Goal: Task Accomplishment & Management: Use online tool/utility

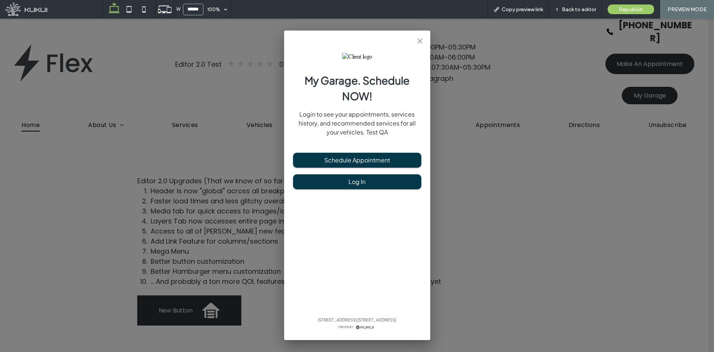
click at [417, 42] on icon "close" at bounding box center [420, 40] width 9 height 9
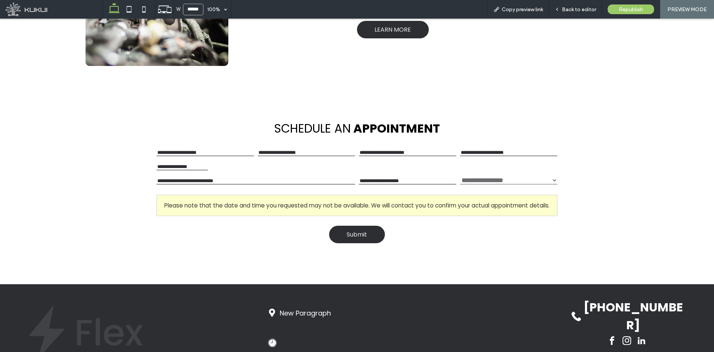
scroll to position [752, 0]
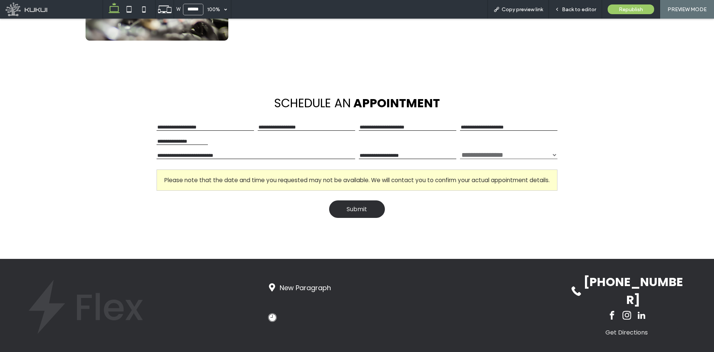
drag, startPoint x: 445, startPoint y: 226, endPoint x: 437, endPoint y: 250, distance: 25.2
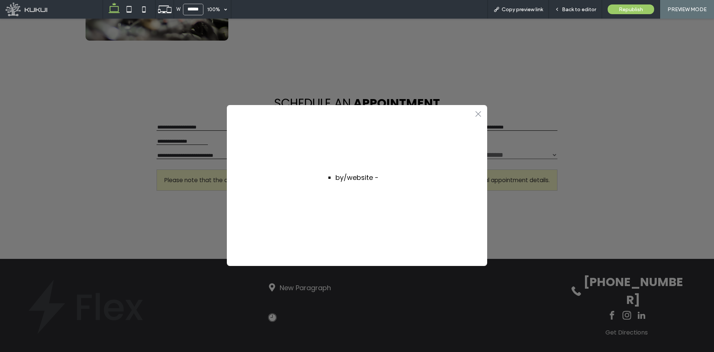
scroll to position [754, 0]
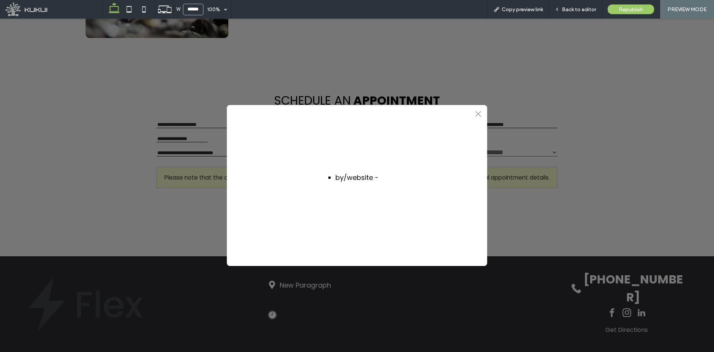
click at [477, 112] on icon at bounding box center [479, 114] width 6 height 6
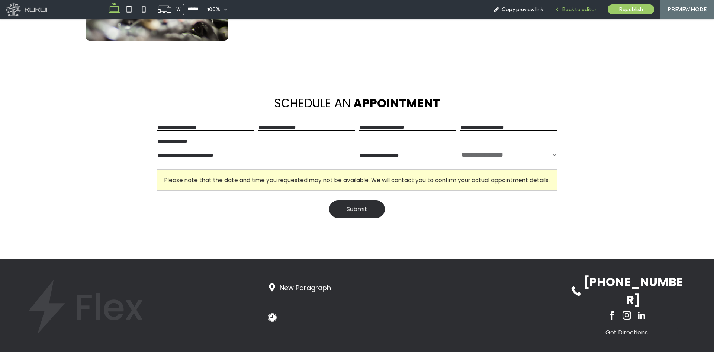
click at [572, 9] on span "Back to editor" at bounding box center [579, 9] width 34 height 6
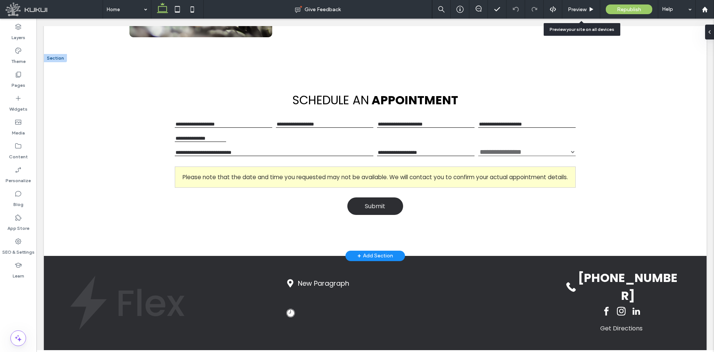
scroll to position [736, 0]
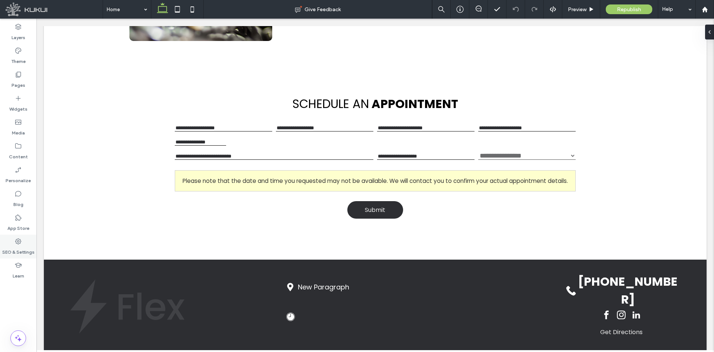
click at [24, 248] on label "SEO & Settings" at bounding box center [18, 250] width 32 height 10
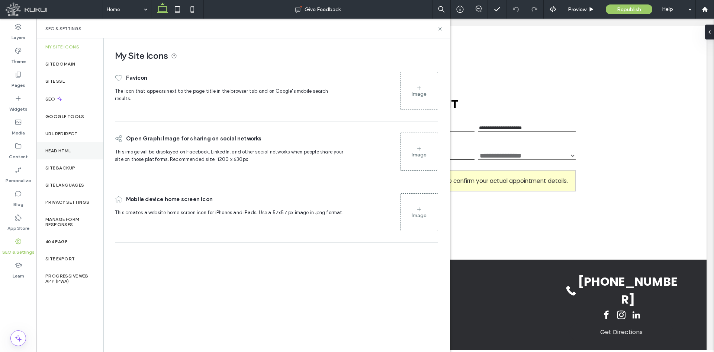
click at [74, 152] on div "Head HTML" at bounding box center [69, 150] width 67 height 17
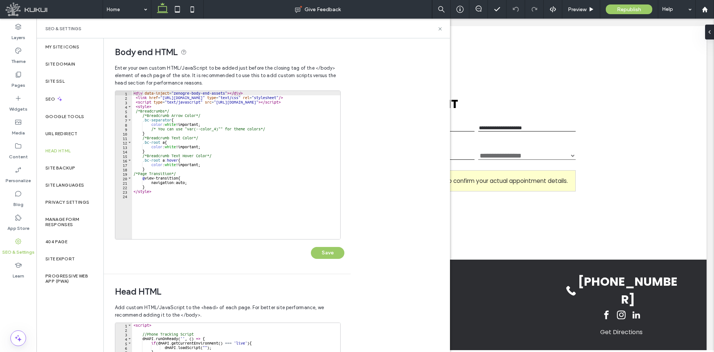
scroll to position [0, 0]
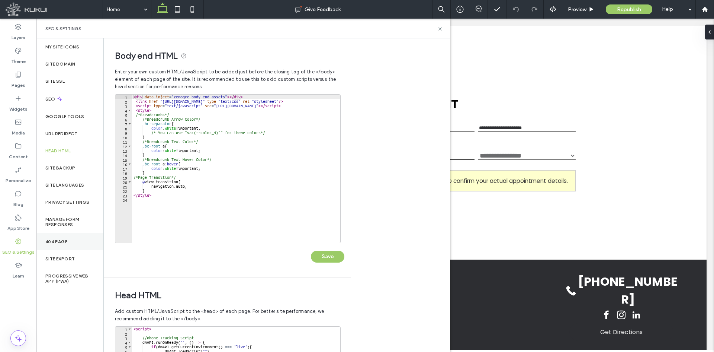
click at [65, 249] on div "404 Page" at bounding box center [69, 241] width 67 height 17
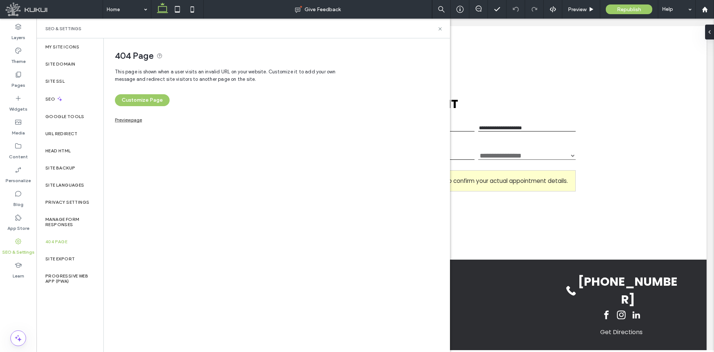
click at [131, 121] on link "Preview page" at bounding box center [128, 119] width 27 height 4
click at [438, 29] on icon at bounding box center [441, 29] width 6 height 6
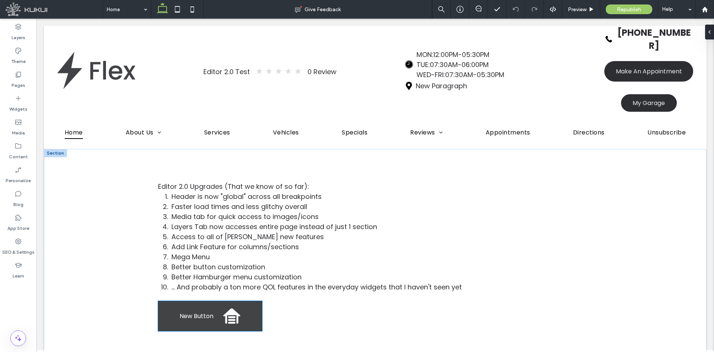
click at [185, 311] on span "New Button" at bounding box center [197, 315] width 34 height 9
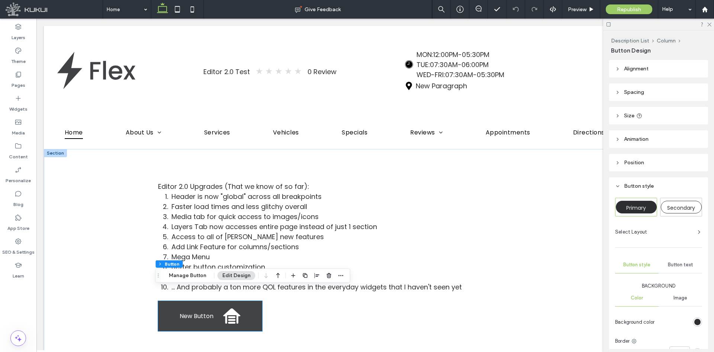
type input "**"
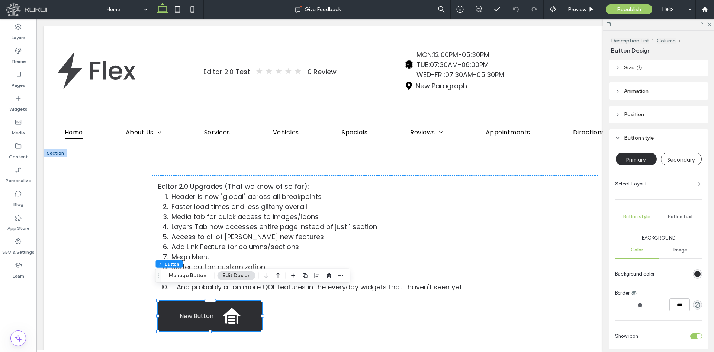
scroll to position [149, 0]
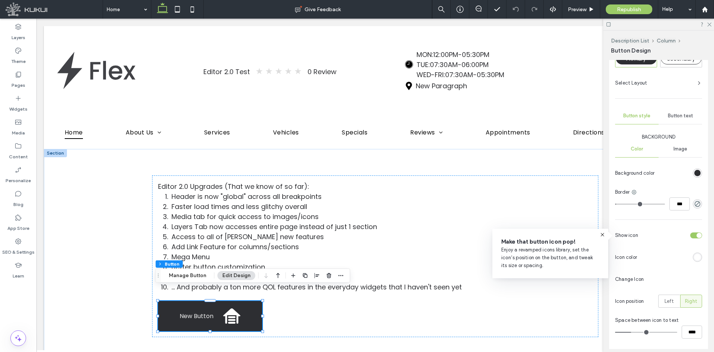
click at [605, 232] on icon at bounding box center [603, 234] width 6 height 6
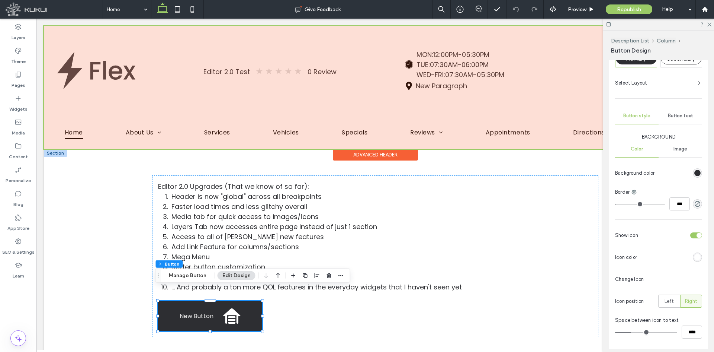
click at [538, 74] on div at bounding box center [375, 87] width 663 height 123
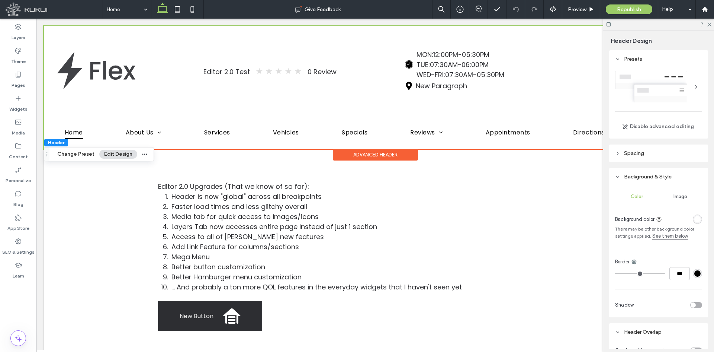
scroll to position [0, 111]
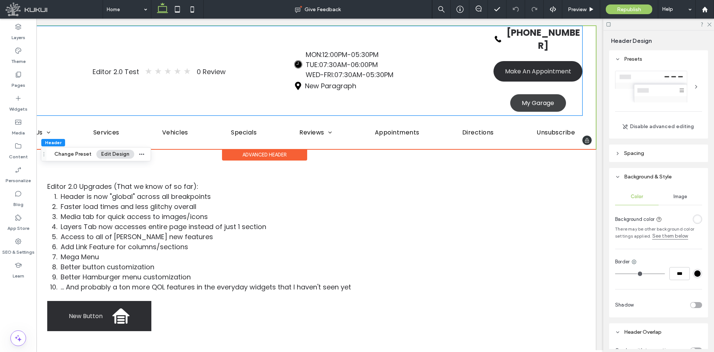
click at [512, 94] on div "My Garage" at bounding box center [539, 102] width 56 height 17
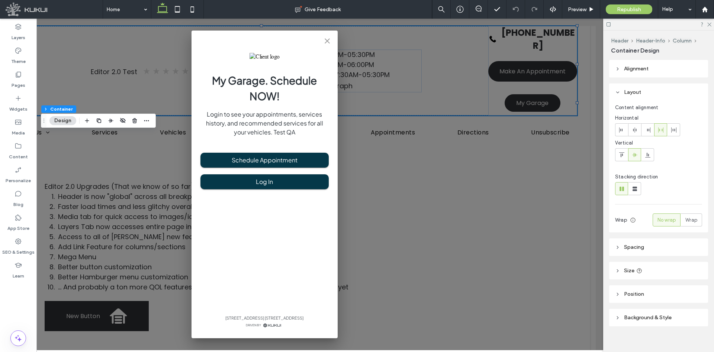
click at [327, 45] on button "close" at bounding box center [327, 40] width 15 height 15
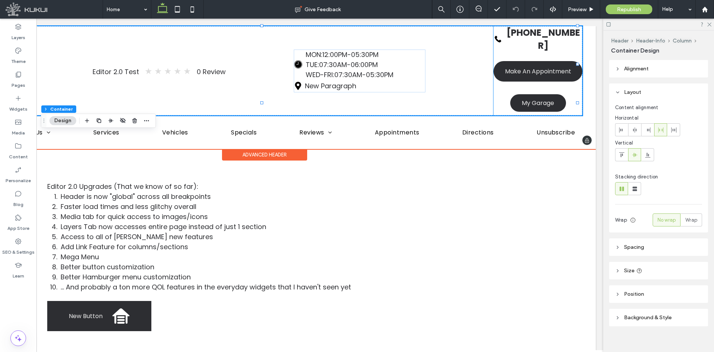
click at [494, 76] on div "(555) 555-5555 Make An Appointment My Garage You do not have My Garage enabled.…" at bounding box center [538, 70] width 89 height 89
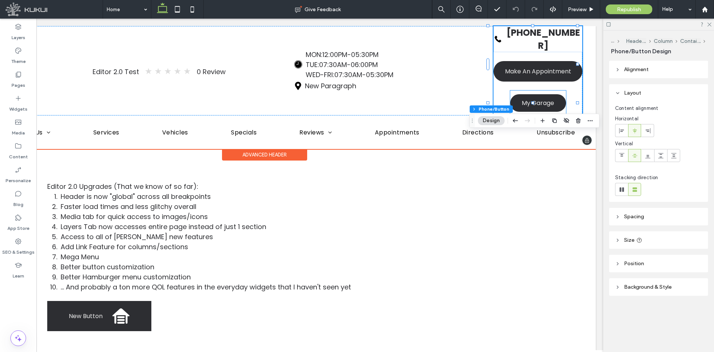
click at [514, 90] on div "My Garage You do not have My Garage enabled. Section under maintenance." at bounding box center [539, 102] width 56 height 25
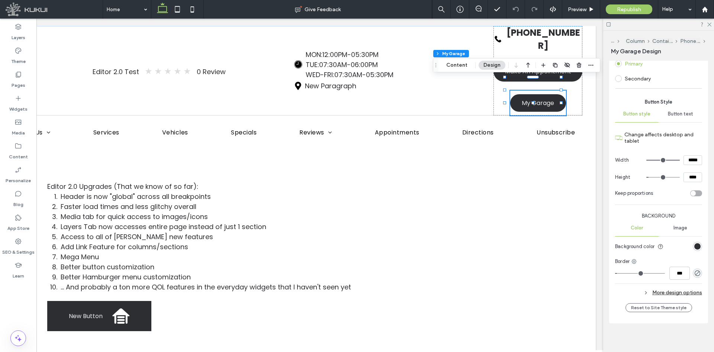
scroll to position [123, 0]
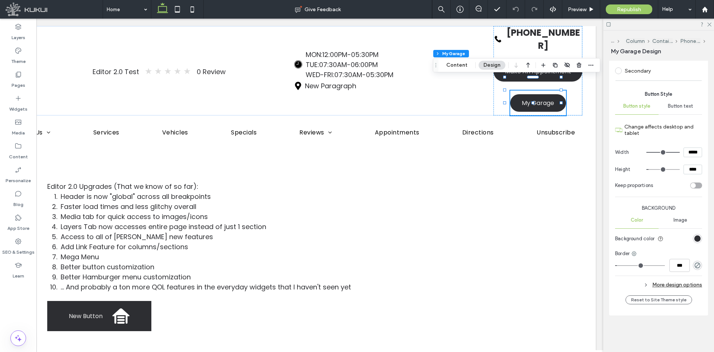
click at [681, 282] on div "More design options" at bounding box center [659, 284] width 87 height 10
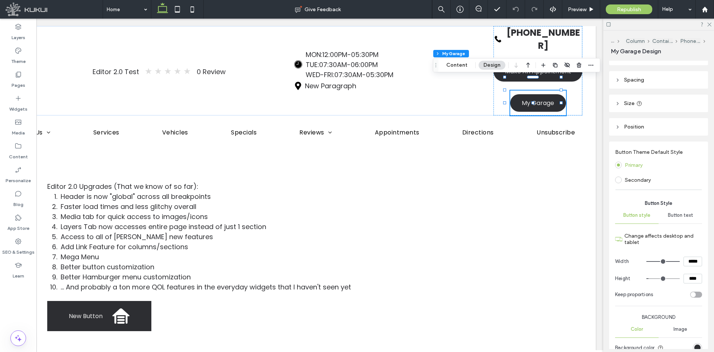
scroll to position [0, 0]
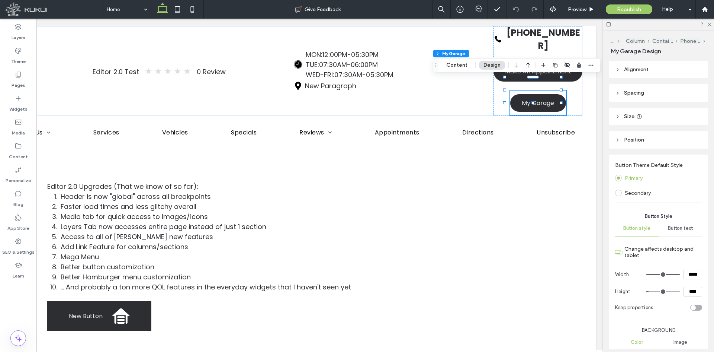
click at [634, 190] on label "Secondary" at bounding box center [638, 193] width 26 height 6
click at [638, 177] on label "Primary" at bounding box center [634, 178] width 18 height 6
click at [634, 186] on section "Primary Secondary" at bounding box center [659, 185] width 87 height 27
click at [630, 192] on label "Secondary" at bounding box center [638, 193] width 26 height 6
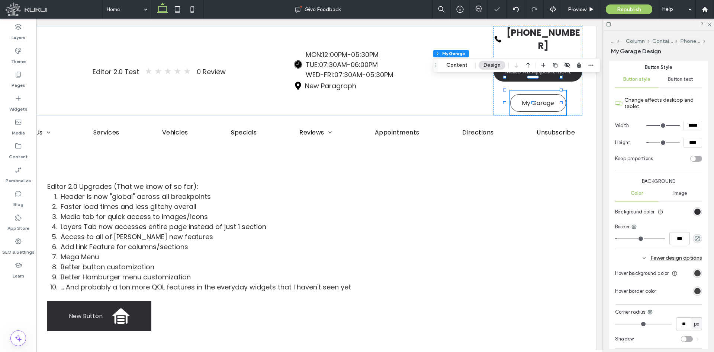
scroll to position [74, 0]
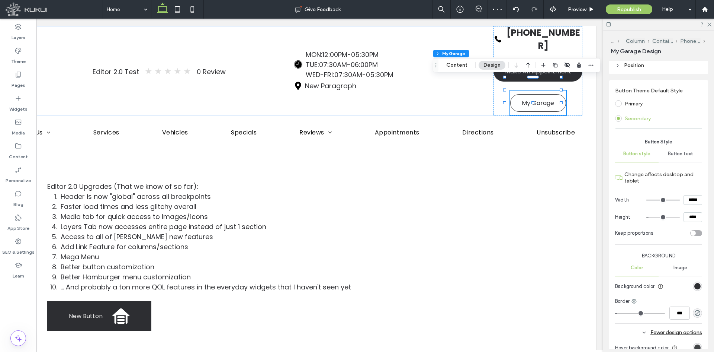
click at [632, 102] on label "Primary" at bounding box center [634, 103] width 18 height 6
click at [627, 119] on label "Secondary" at bounding box center [638, 118] width 26 height 6
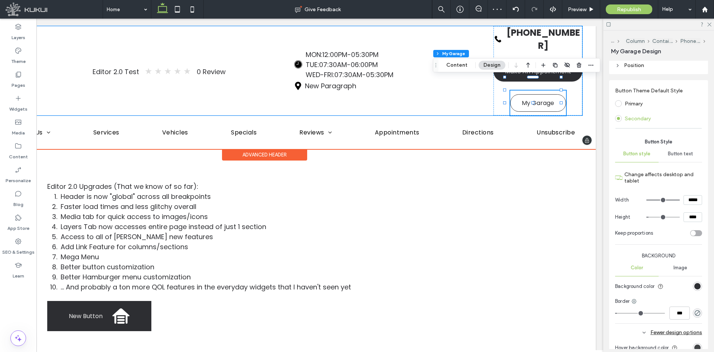
click at [429, 81] on div "Editor 2.0 Test ★ ★ ★ ★ ★ 0 Review Loading ... Missing business hours data / Er…" at bounding box center [264, 70] width 637 height 89
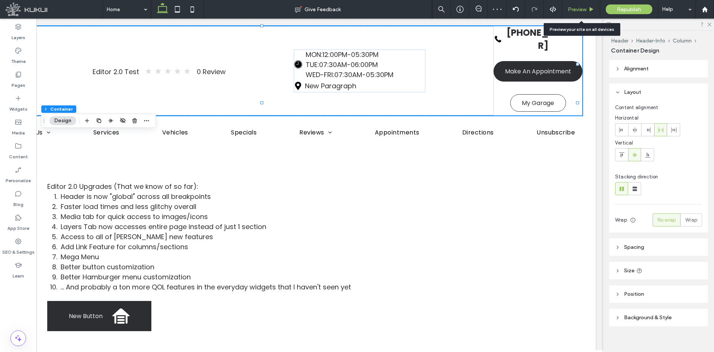
click at [584, 10] on span "Preview" at bounding box center [577, 9] width 19 height 6
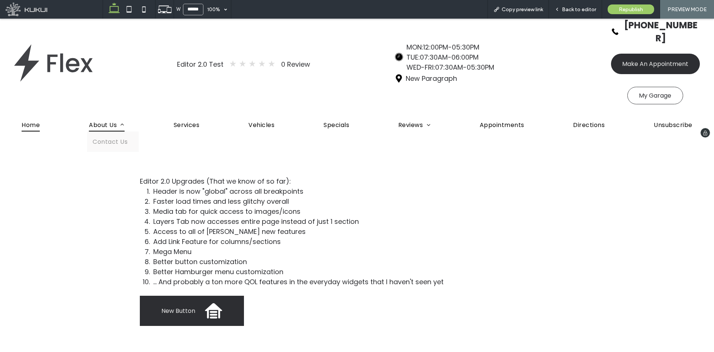
click at [118, 118] on span "About Us" at bounding box center [106, 124] width 35 height 13
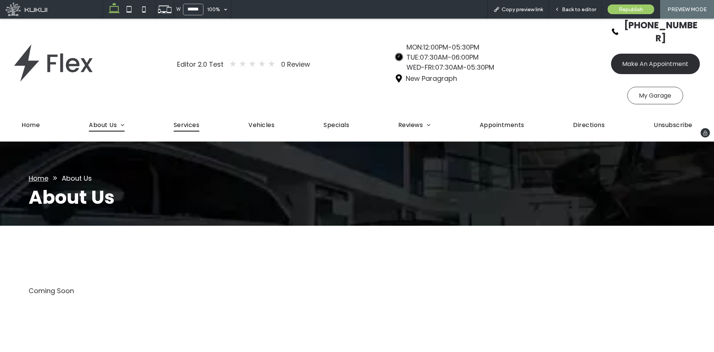
click at [182, 118] on span "Services" at bounding box center [187, 124] width 26 height 13
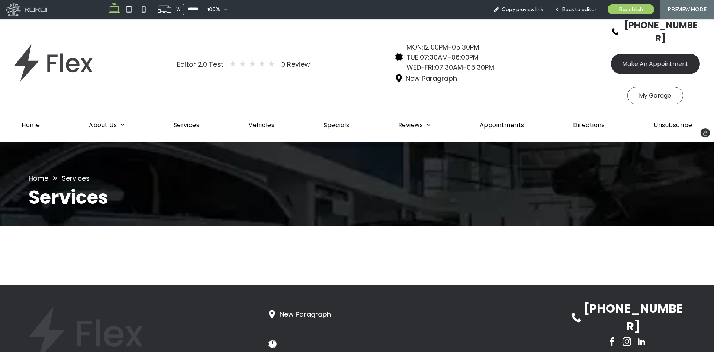
click at [265, 118] on span "Vehicles" at bounding box center [262, 124] width 26 height 13
click at [338, 112] on div at bounding box center [357, 176] width 714 height 352
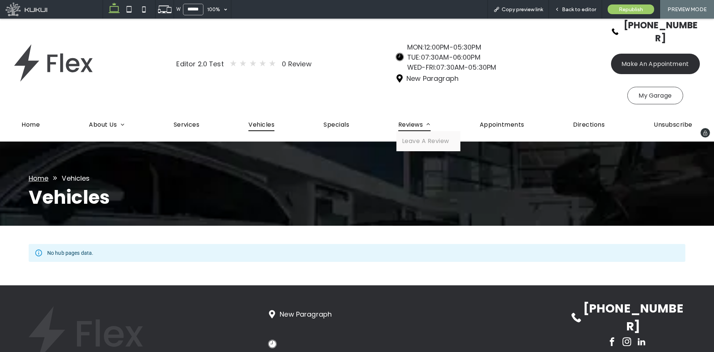
click at [416, 118] on span "Reviews" at bounding box center [415, 124] width 32 height 13
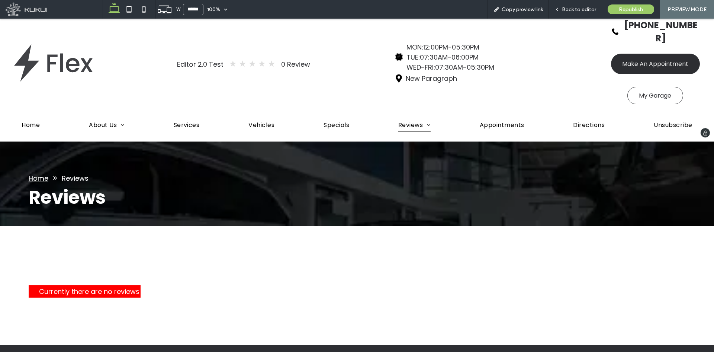
click at [509, 121] on div "Home About Us Contact Us Services Vehicles Specials Reviews Leave A Review Appo…" at bounding box center [357, 124] width 686 height 33
drag, startPoint x: 510, startPoint y: 110, endPoint x: 510, endPoint y: 130, distance: 19.4
click at [510, 118] on span "Appointments" at bounding box center [502, 124] width 45 height 13
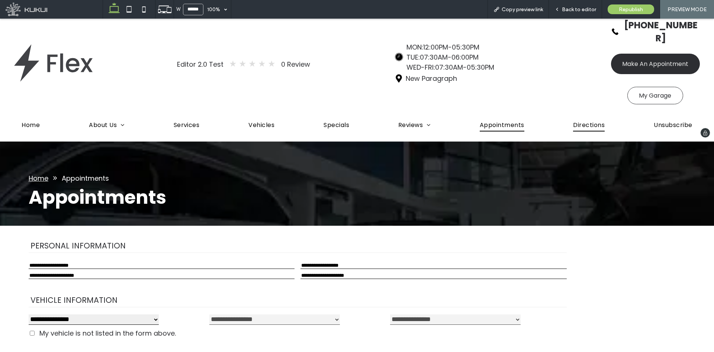
click at [580, 118] on span "Directions" at bounding box center [589, 124] width 32 height 13
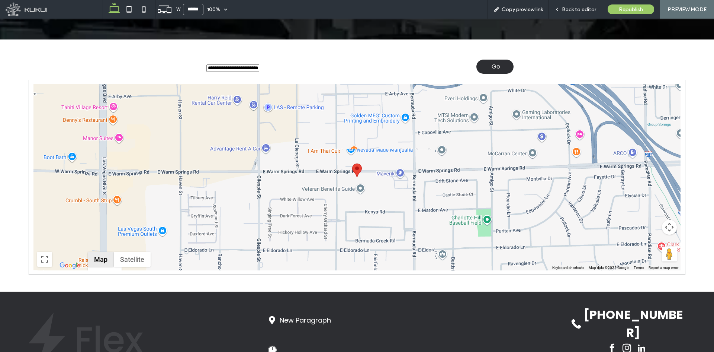
scroll to position [112, 0]
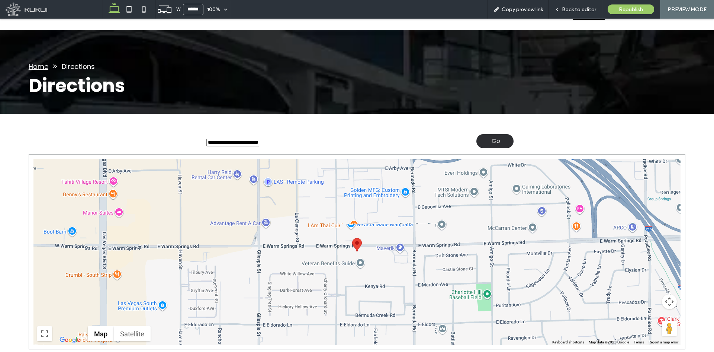
click at [284, 136] on div at bounding box center [336, 141] width 258 height 10
click at [242, 139] on input "text" at bounding box center [233, 142] width 53 height 7
click at [298, 128] on form "**********" at bounding box center [357, 141] width 657 height 26
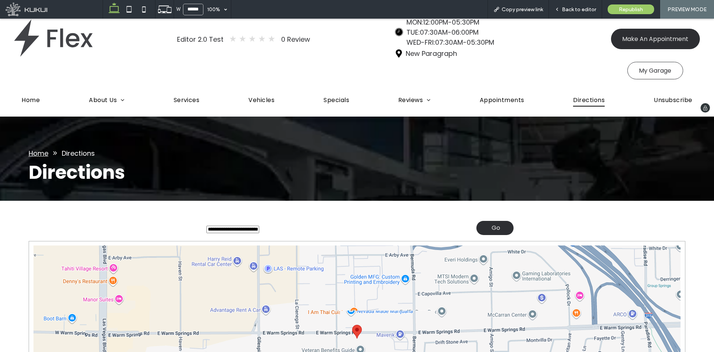
scroll to position [0, 0]
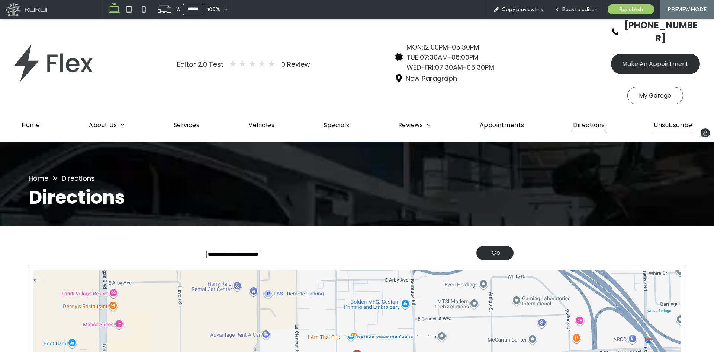
click at [654, 118] on span "Unsubscribe" at bounding box center [673, 124] width 38 height 13
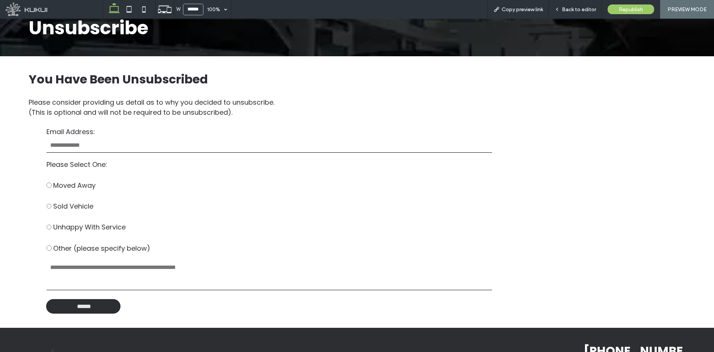
scroll to position [167, 0]
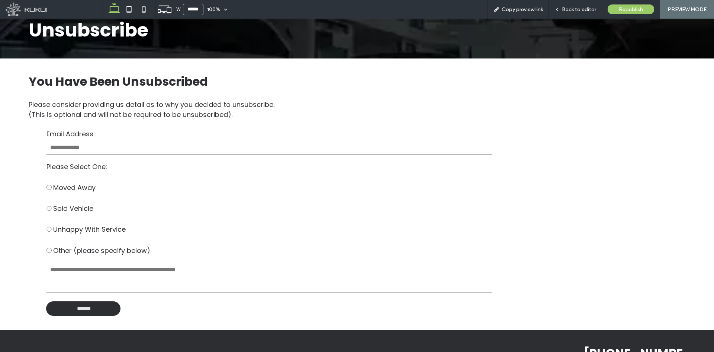
click at [73, 245] on span "Other (please specify below)" at bounding box center [101, 250] width 97 height 10
click at [77, 214] on span at bounding box center [119, 219] width 145 height 10
click at [76, 203] on span "Sold Vehicle" at bounding box center [73, 208] width 40 height 10
drag, startPoint x: 76, startPoint y: 171, endPoint x: 77, endPoint y: 154, distance: 17.5
click at [76, 182] on span "Moved Away" at bounding box center [74, 187] width 42 height 10
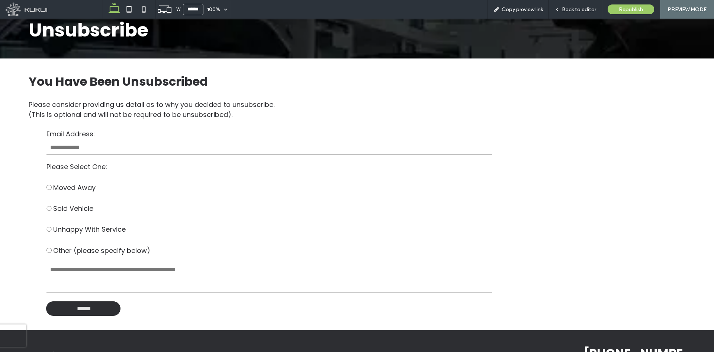
click at [77, 162] on label "Please Select One:" at bounding box center [119, 167] width 145 height 10
click at [182, 175] on label "Moved Away" at bounding box center [119, 182] width 145 height 21
drag, startPoint x: 642, startPoint y: 167, endPoint x: 636, endPoint y: 167, distance: 6.3
click at [642, 167] on div "You Have Been Unsubscribed Please consider providing us detail as to why you de…" at bounding box center [357, 193] width 714 height 271
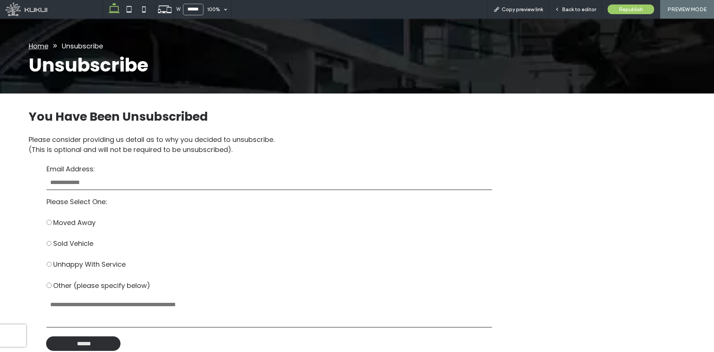
scroll to position [0, 0]
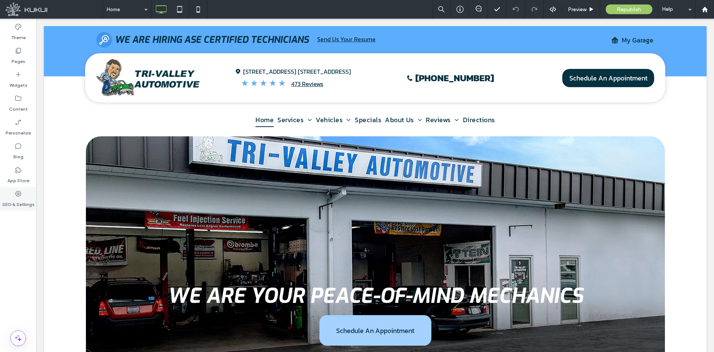
click at [10, 191] on div "SEO & Settings" at bounding box center [18, 199] width 36 height 24
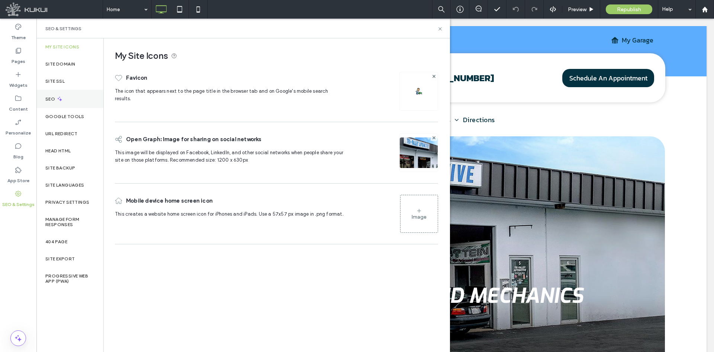
click at [43, 104] on div "SEO" at bounding box center [69, 99] width 67 height 18
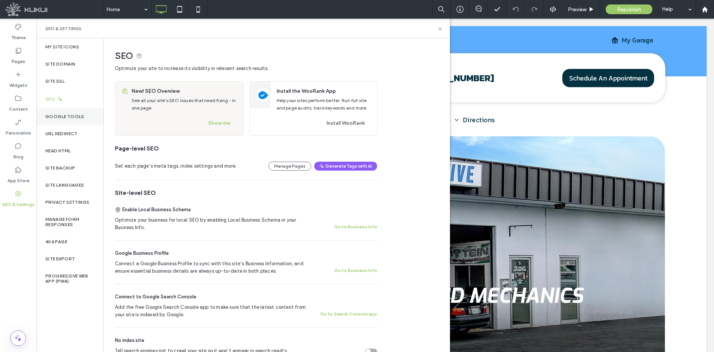
click at [80, 109] on div "Google Tools" at bounding box center [69, 116] width 67 height 17
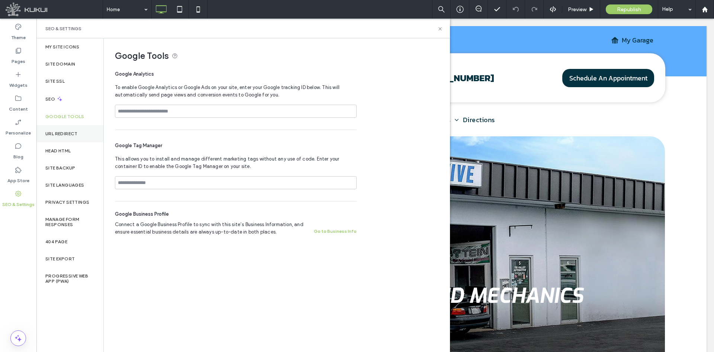
click at [68, 125] on div "URL Redirect" at bounding box center [69, 133] width 67 height 17
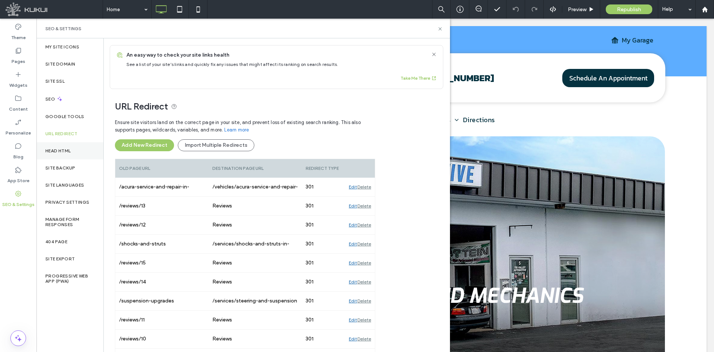
click at [65, 149] on label "Head HTML" at bounding box center [58, 150] width 26 height 5
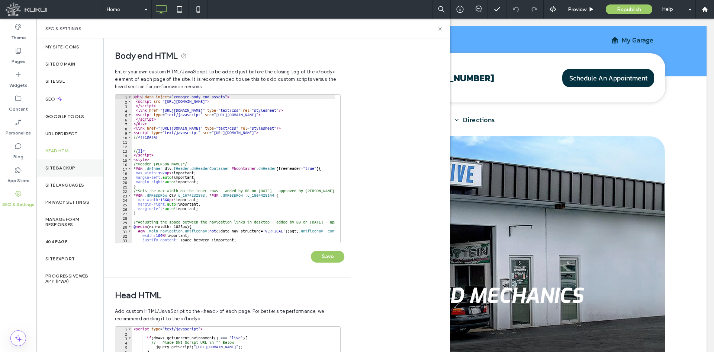
click at [66, 168] on label "Site Backup" at bounding box center [60, 167] width 30 height 5
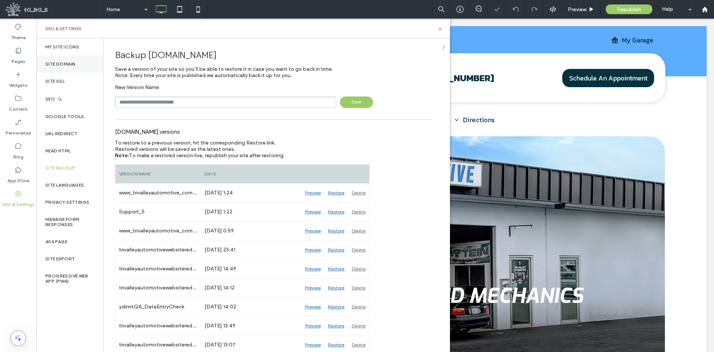
click at [71, 69] on div "Site Domain" at bounding box center [69, 63] width 67 height 17
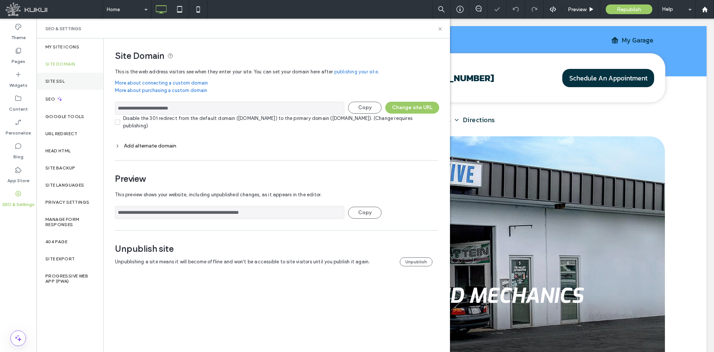
click at [67, 86] on div "Site SSL" at bounding box center [69, 81] width 67 height 17
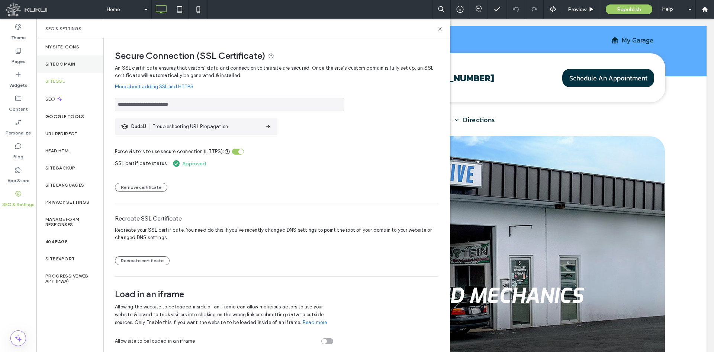
click at [79, 68] on div "Site Domain" at bounding box center [69, 63] width 67 height 17
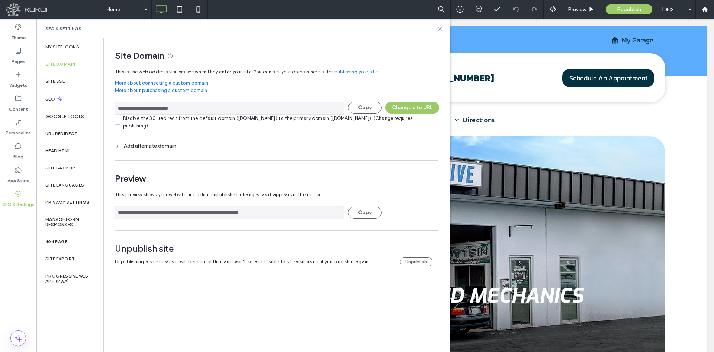
click at [116, 144] on icon at bounding box center [117, 145] width 5 height 5
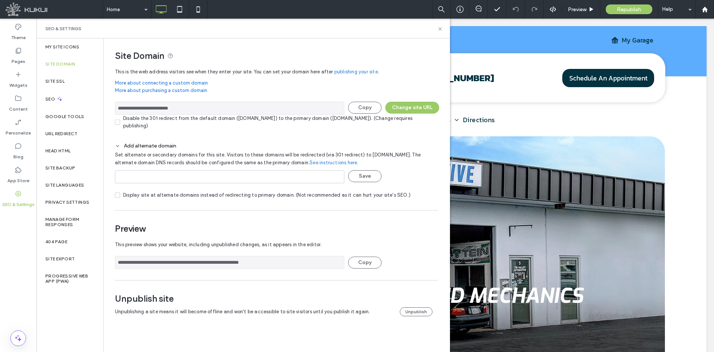
click at [116, 144] on icon at bounding box center [117, 145] width 5 height 5
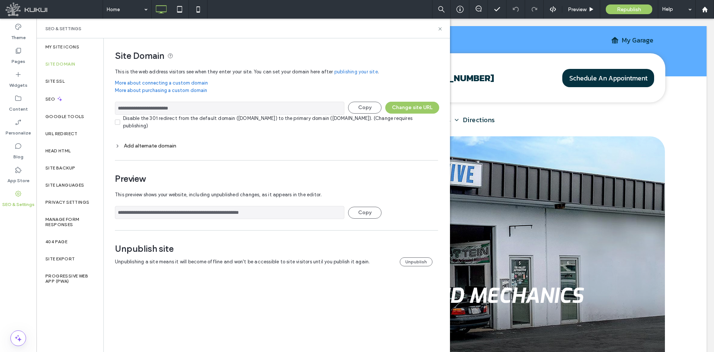
click at [116, 144] on icon at bounding box center [117, 145] width 5 height 5
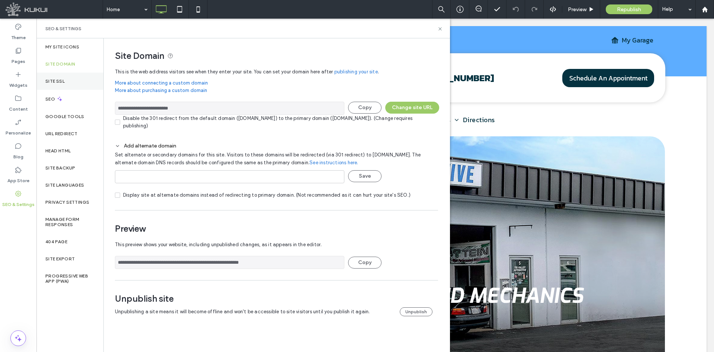
click at [84, 84] on div "Site SSL" at bounding box center [69, 81] width 67 height 17
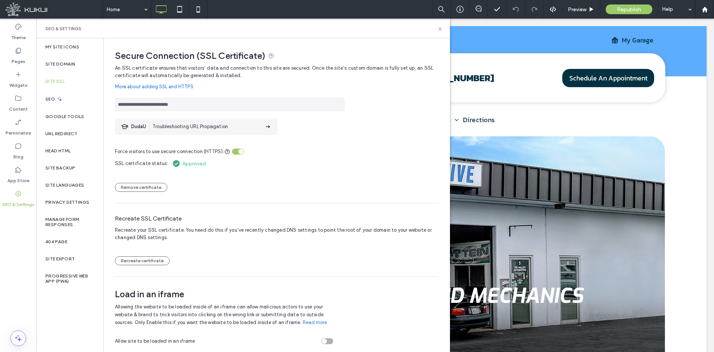
drag, startPoint x: 195, startPoint y: 105, endPoint x: 118, endPoint y: 104, distance: 77.0
click at [118, 104] on input "**********" at bounding box center [230, 104] width 230 height 13
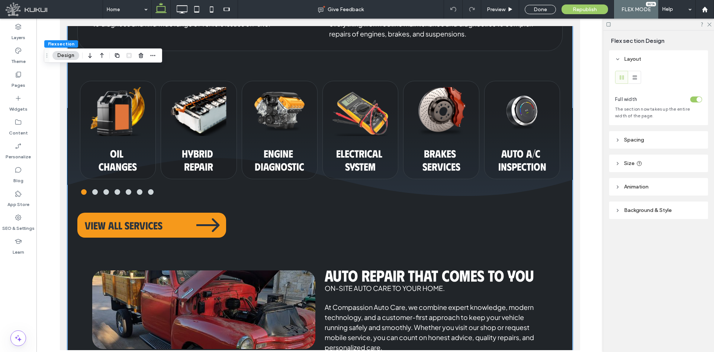
click at [231, 199] on div "HYBRID REPAIR HYBRID REPAIR" at bounding box center [198, 142] width 76 height 123
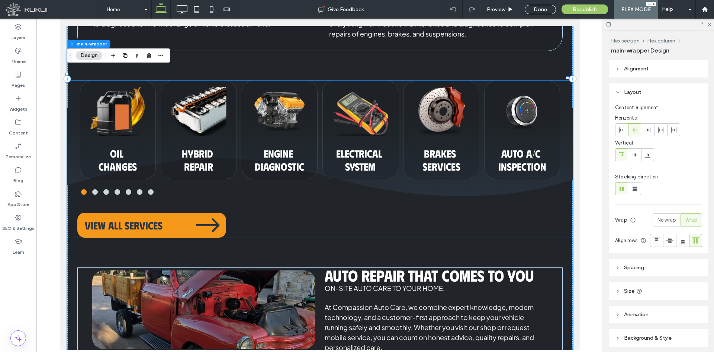
click at [229, 202] on div "OIL CHANGES OIL CHANGES HYBRID REPAIR HYBRID REPAIR ENGINE DIAGNOSTIC ENGINE DI…" at bounding box center [320, 159] width 506 height 157
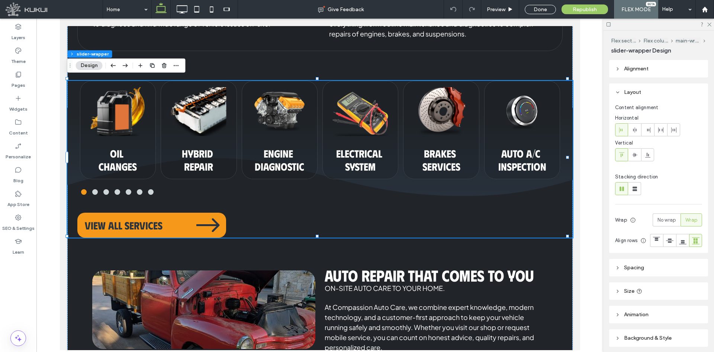
click at [142, 204] on div "OIL CHANGES OIL CHANGES HYBRID REPAIR HYBRID REPAIR ENGINE DIAGNOSTIC ENGINE DI…" at bounding box center [320, 159] width 506 height 157
click at [26, 29] on div "Layers" at bounding box center [18, 32] width 36 height 24
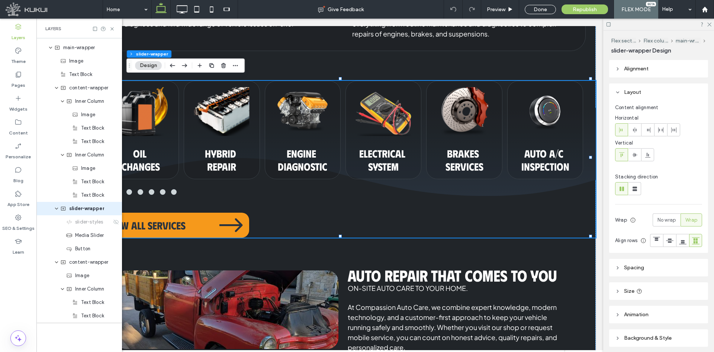
scroll to position [25, 0]
click at [113, 220] on icon at bounding box center [116, 221] width 6 height 6
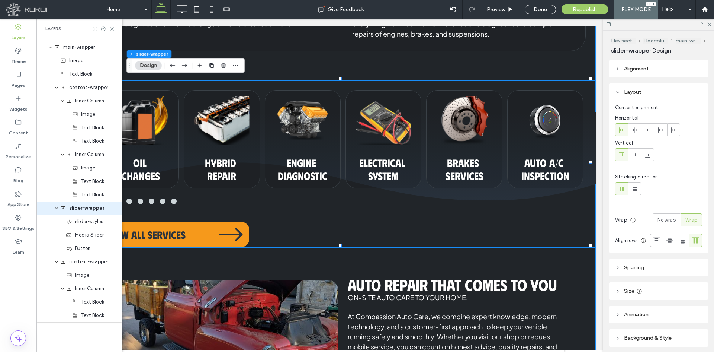
click at [269, 75] on div "Our Comprehensive Services We Offer Mobile Auto Repair For those busy days or u…" at bounding box center [343, 83] width 506 height 593
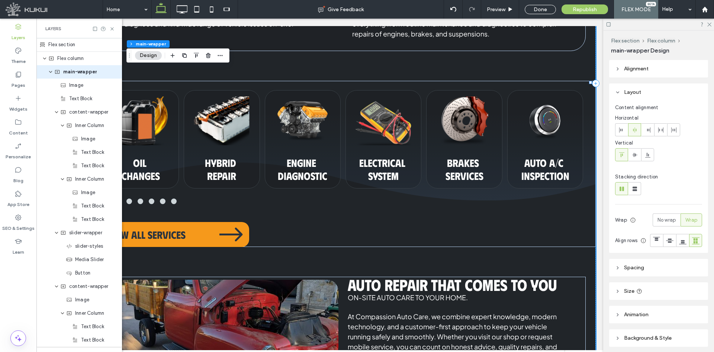
scroll to position [0, 0]
click at [263, 82] on div "OIL CHANGES OIL CHANGES HYBRID REPAIR HYBRID REPAIR ENGINE DIAGNOSTIC ENGINE DI…" at bounding box center [343, 164] width 506 height 166
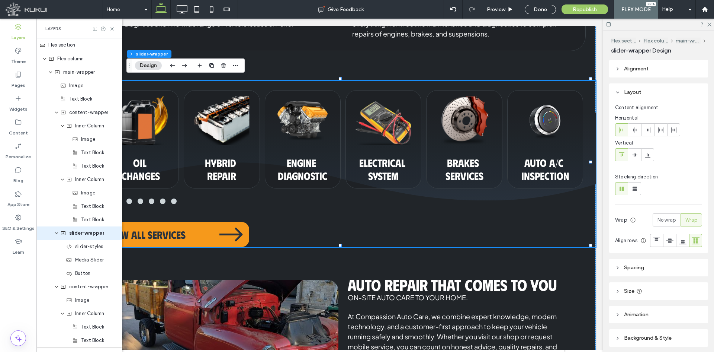
scroll to position [25, 0]
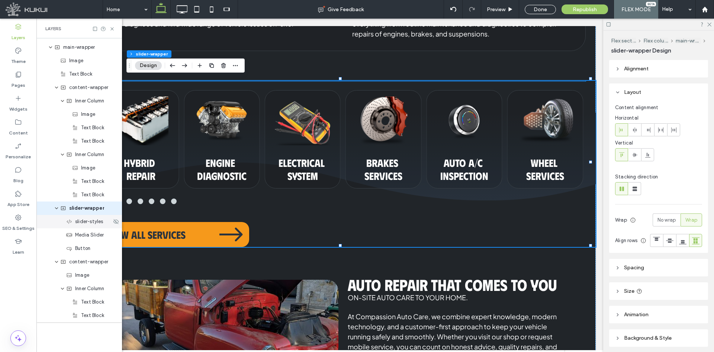
click at [88, 223] on span "slider-styles" at bounding box center [89, 221] width 28 height 7
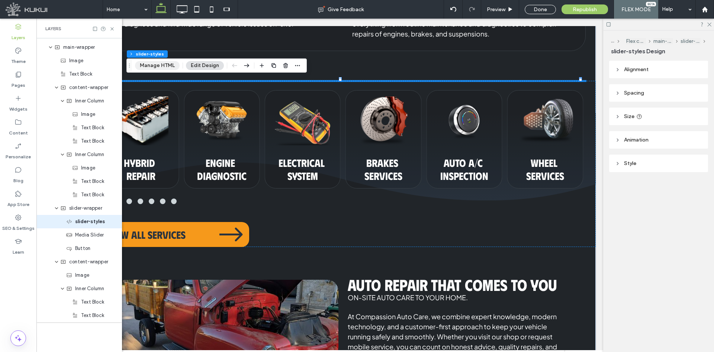
click at [157, 64] on button "Manage HTML" at bounding box center [157, 65] width 45 height 9
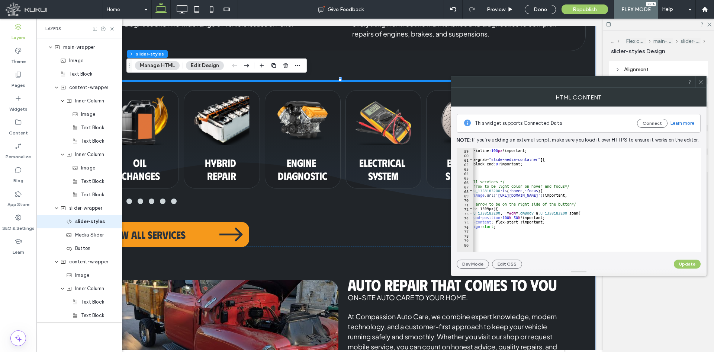
scroll to position [0, 0]
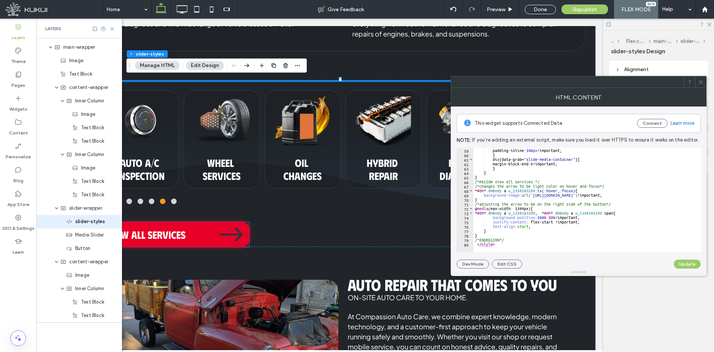
click at [236, 226] on link "VIEW ALL SERVICES" at bounding box center [174, 234] width 149 height 25
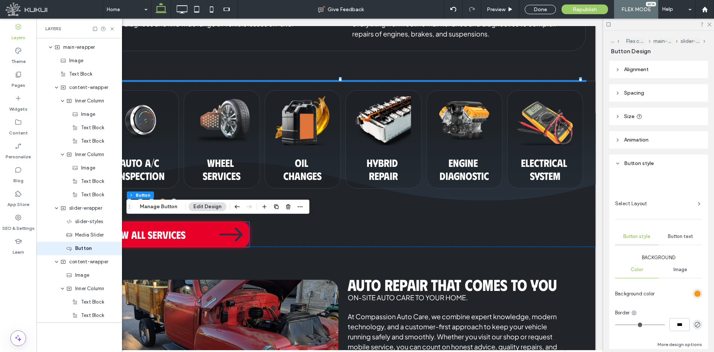
type input "**"
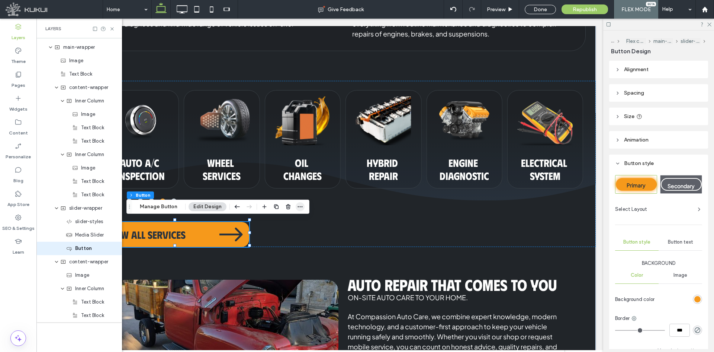
click at [300, 206] on icon "button" at bounding box center [300, 207] width 6 height 6
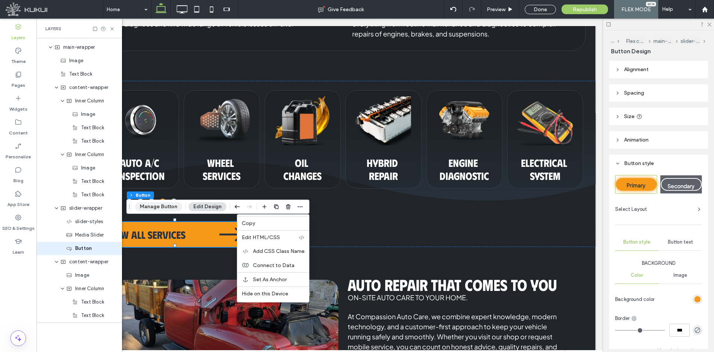
click at [168, 208] on button "Manage Button" at bounding box center [158, 206] width 47 height 9
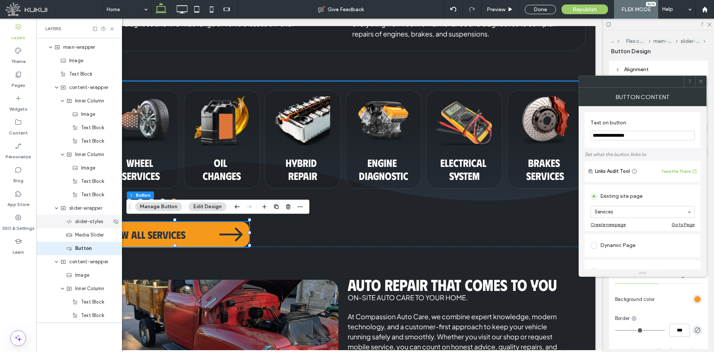
click at [81, 224] on span "slider-styles" at bounding box center [89, 221] width 28 height 7
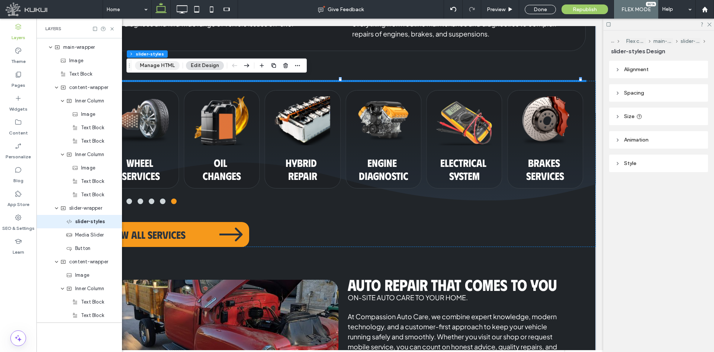
click at [146, 64] on button "Manage HTML" at bounding box center [157, 65] width 45 height 9
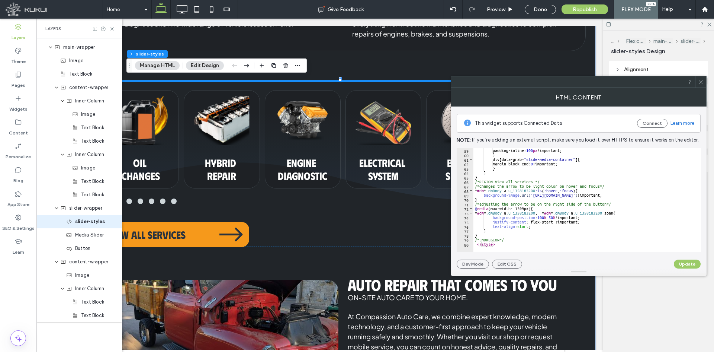
scroll to position [259, 0]
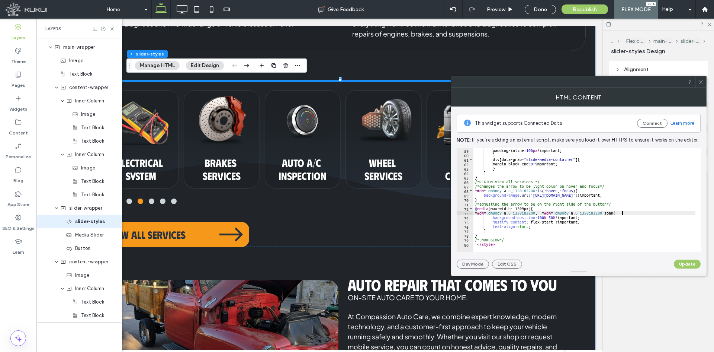
click at [622, 213] on div "padding-inline: 100 px !important; } div [ data-grab = " slide-media-container …" at bounding box center [643, 201] width 338 height 107
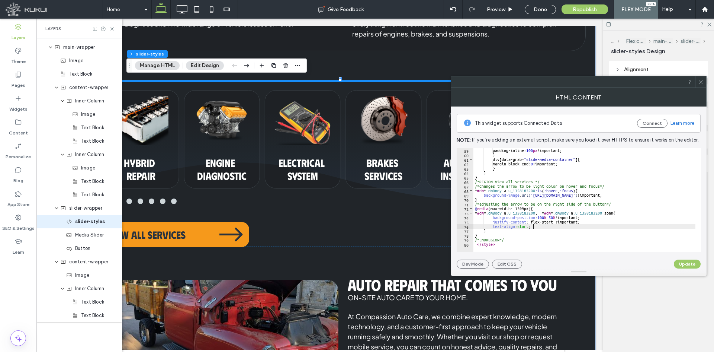
click at [605, 225] on div "padding-inline: 100 px !important; } div [ data-grab = " slide-media-container …" at bounding box center [643, 201] width 338 height 107
click at [605, 218] on div "padding-inline: 100 px !important; } div [ data-grab = " slide-media-container …" at bounding box center [643, 201] width 338 height 107
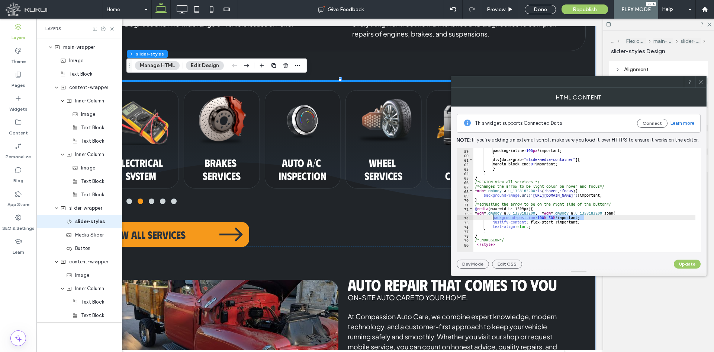
drag, startPoint x: 605, startPoint y: 218, endPoint x: 493, endPoint y: 218, distance: 112.0
click at [493, 218] on div "padding-inline: 100 px !important; } div [ data-grab = " slide-media-container …" at bounding box center [643, 201] width 338 height 107
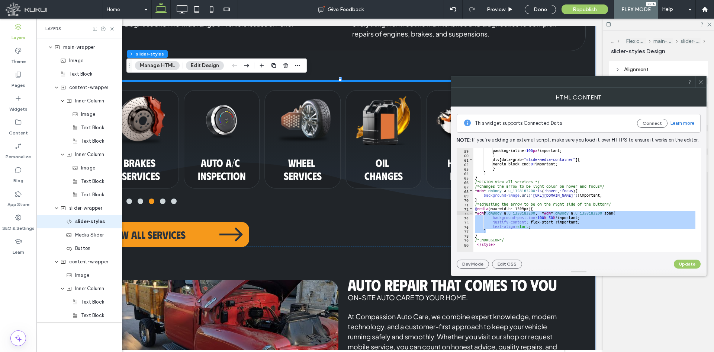
drag, startPoint x: 486, startPoint y: 231, endPoint x: 484, endPoint y: 214, distance: 17.3
click at [484, 214] on div "padding-inline: 100 px !important; } div [ data-grab = " slide-media-container …" at bounding box center [643, 201] width 338 height 107
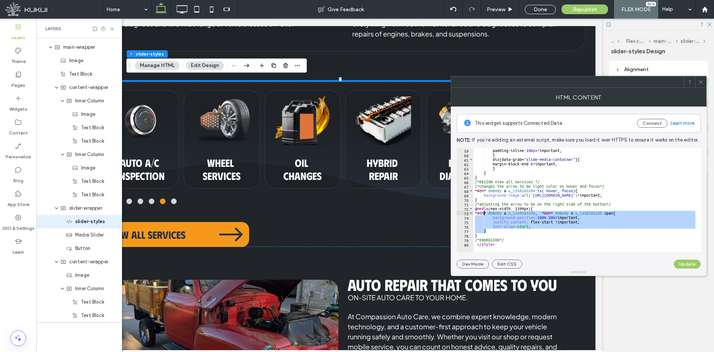
click at [489, 228] on div "padding-inline: 100 px !important; } div [ data-grab = " slide-media-container …" at bounding box center [585, 200] width 222 height 104
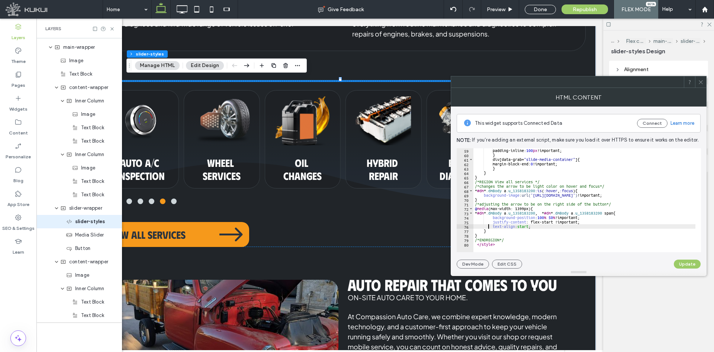
click at [492, 231] on div "padding-inline: 100 px !important; } div [ data-grab = " slide-media-container …" at bounding box center [643, 201] width 338 height 107
type textarea "*"
paste textarea "*"
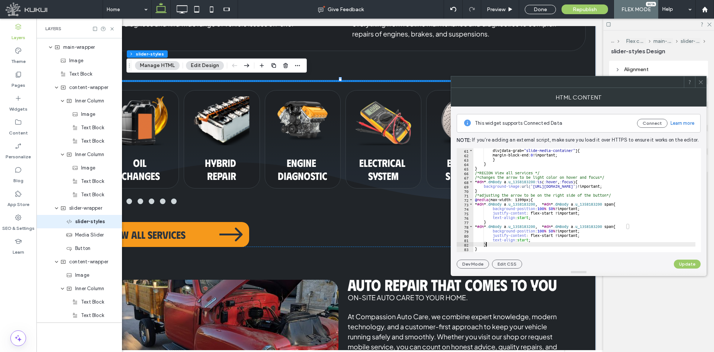
scroll to position [281, 0]
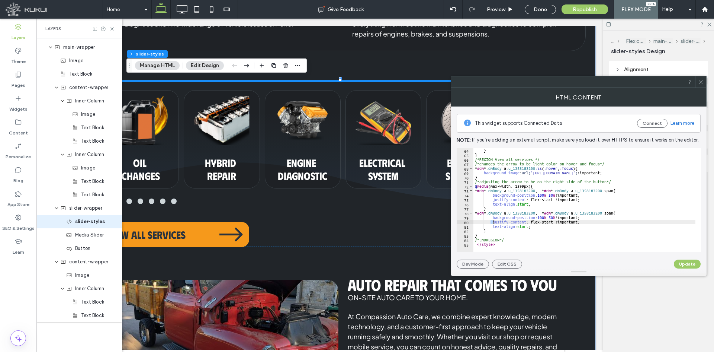
click at [493, 223] on div "} } /*REGION View all services */ /*changes the arrow to be light color on hove…" at bounding box center [643, 201] width 338 height 107
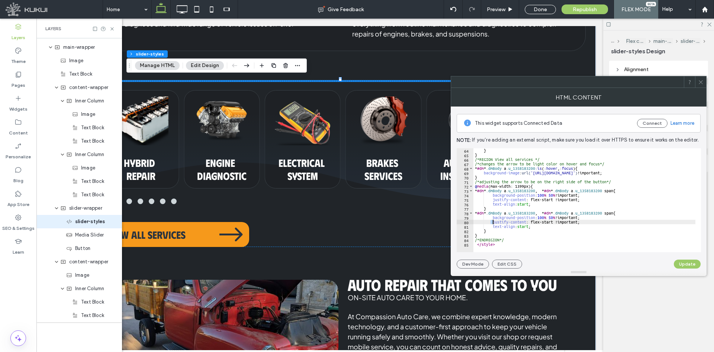
click at [622, 214] on div "} } /*REGION View all services */ /*changes the arrow to be light color on hove…" at bounding box center [643, 201] width 338 height 107
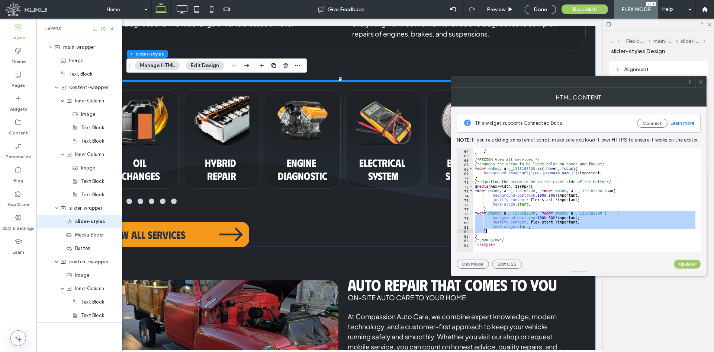
drag, startPoint x: 485, startPoint y: 214, endPoint x: 489, endPoint y: 232, distance: 18.4
click at [489, 232] on div "} } /*REGION View all services */ /*changes the arrow to be light color on hove…" at bounding box center [643, 201] width 338 height 107
type textarea "**********"
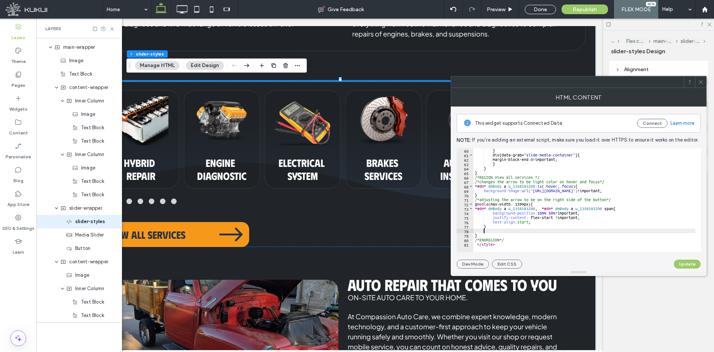
scroll to position [263, 0]
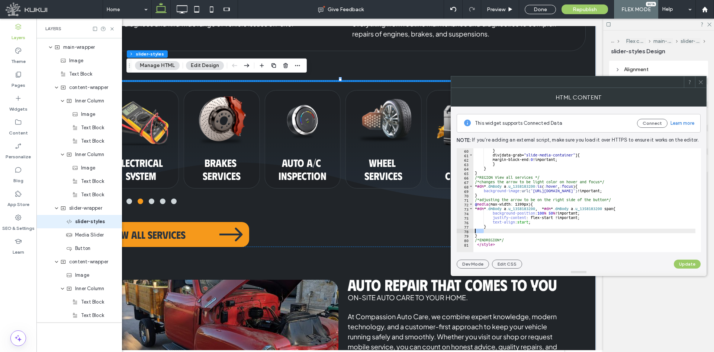
drag, startPoint x: 488, startPoint y: 231, endPoint x: 473, endPoint y: 230, distance: 14.9
click at [473, 230] on div "60 61 62 63 64 65 66 67 68 69 70 71 72 73 74 75 76 77 78 79 80 81 } div [ data-…" at bounding box center [579, 200] width 244 height 104
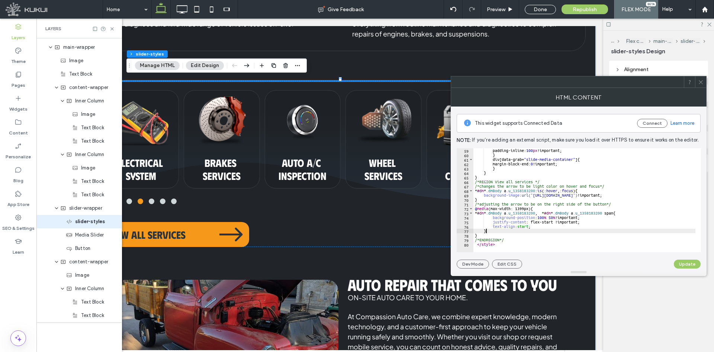
scroll to position [259, 0]
click at [566, 220] on div "padding-inline: 100 px !important; } div [ data-grab = " slide-media-container …" at bounding box center [643, 201] width 338 height 107
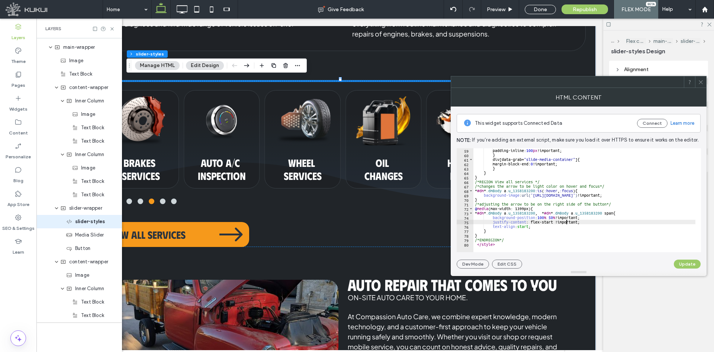
click at [589, 219] on div "padding-inline: 100 px !important; } div [ data-grab = " slide-media-container …" at bounding box center [643, 201] width 338 height 107
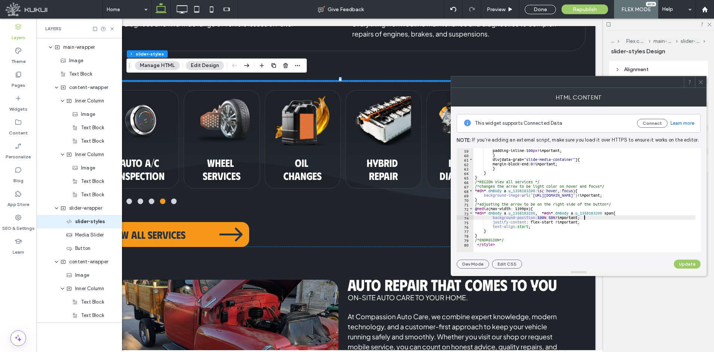
click at [624, 213] on div "padding-inline: 100 px !important; } div [ data-grab = " slide-media-container …" at bounding box center [643, 201] width 338 height 107
click at [592, 218] on div "padding-inline: 100 px !important; } div [ data-grab = " slide-media-container …" at bounding box center [643, 201] width 338 height 107
type textarea "**********"
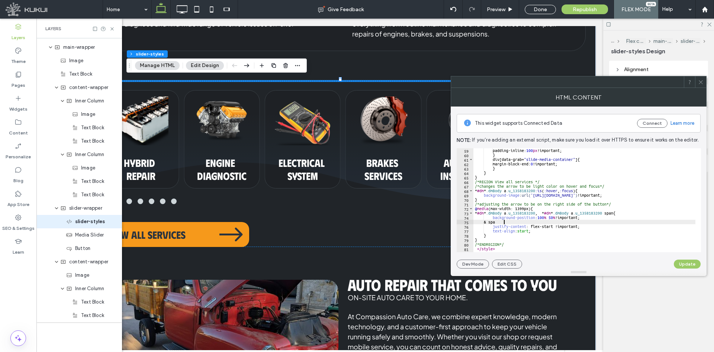
scroll to position [0, 2]
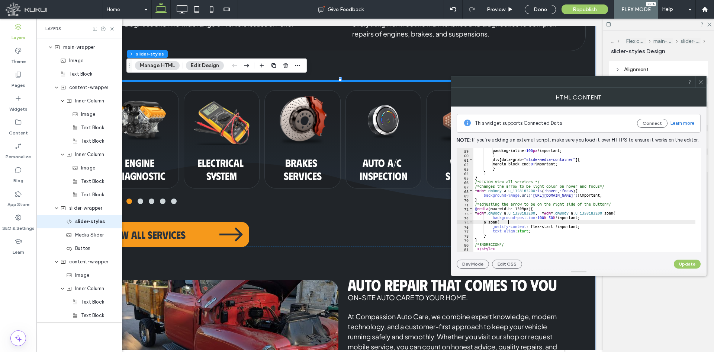
type textarea "********"
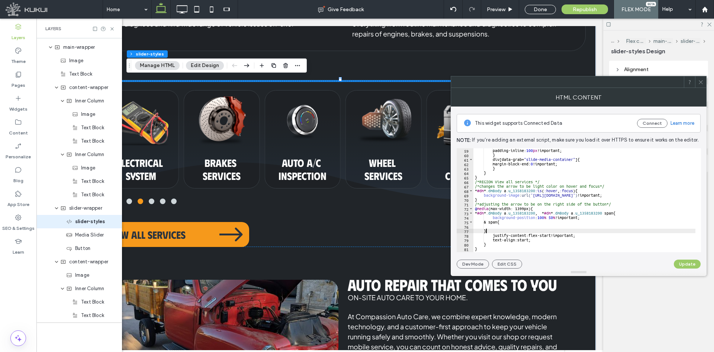
scroll to position [0, 1]
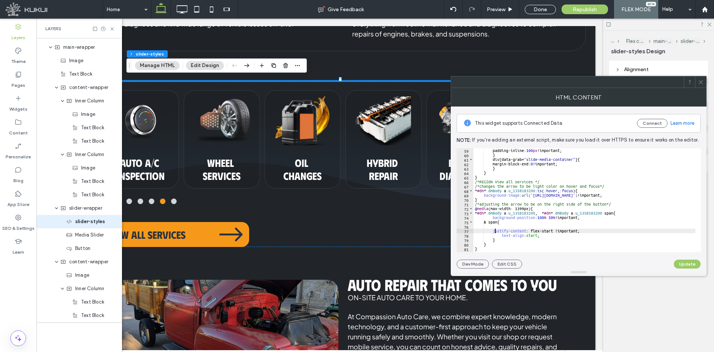
type textarea "**********"
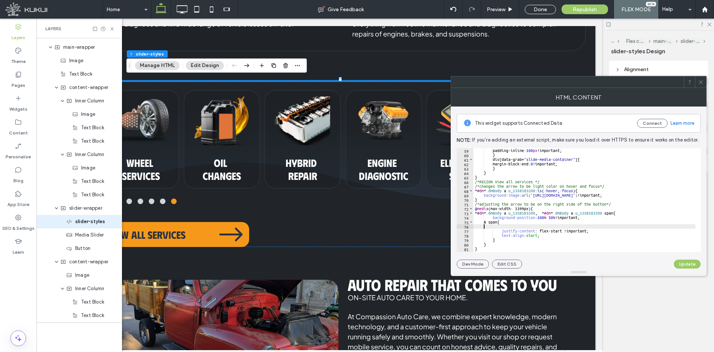
scroll to position [0, 0]
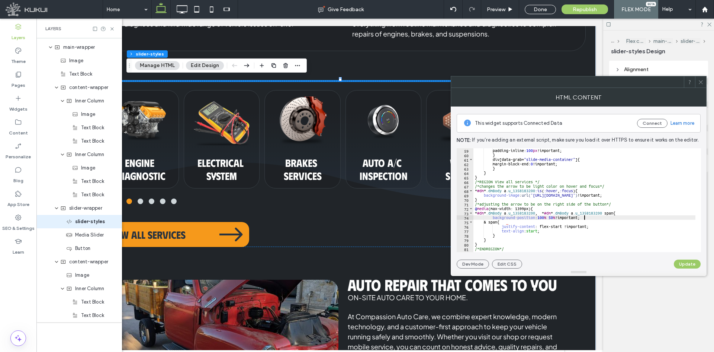
click at [624, 217] on div "padding-inline: 100 px !important; } div [ data-grab = " slide-media-container …" at bounding box center [643, 201] width 338 height 107
click at [623, 211] on div "padding-inline: 100 px !important; } div [ data-grab = " slide-media-container …" at bounding box center [643, 201] width 338 height 107
drag, startPoint x: 547, startPoint y: 213, endPoint x: 556, endPoint y: 213, distance: 8.9
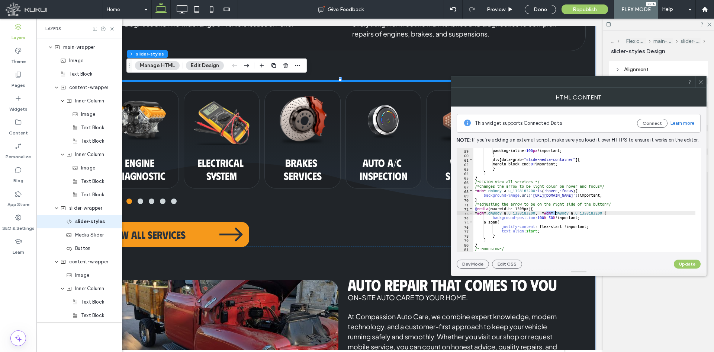
click at [556, 213] on div "padding-inline: 100 px !important; } div [ data-grab = " slide-media-container …" at bounding box center [643, 201] width 338 height 107
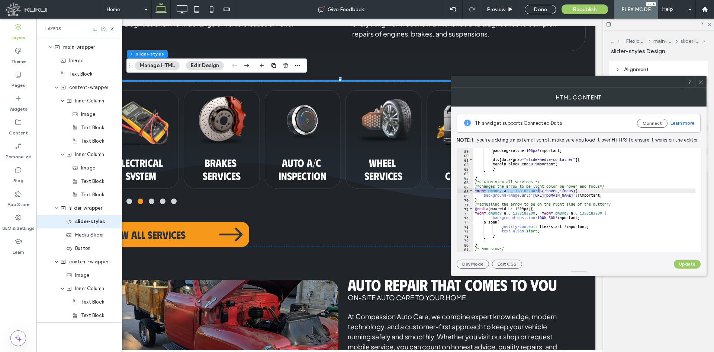
drag, startPoint x: 475, startPoint y: 190, endPoint x: 541, endPoint y: 192, distance: 65.9
click at [541, 192] on div "padding-inline: 100 px !important; } div [ data-grab = " slide-media-container …" at bounding box center [643, 201] width 338 height 107
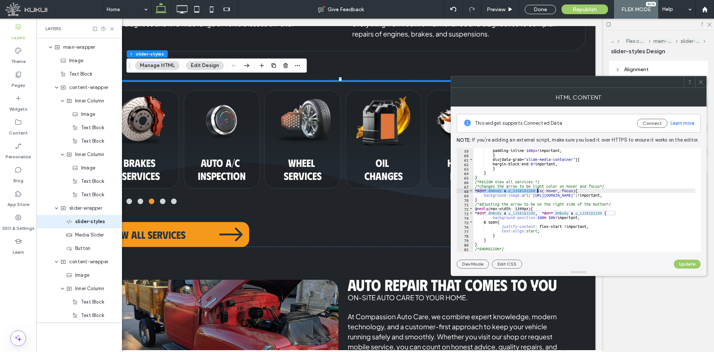
click at [486, 212] on div "padding-inline: 100 px !important; } div [ data-grab = " slide-media-container …" at bounding box center [643, 201] width 338 height 107
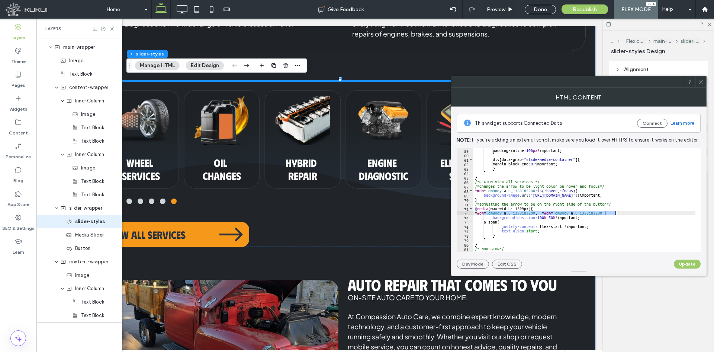
drag, startPoint x: 483, startPoint y: 214, endPoint x: 616, endPoint y: 214, distance: 132.1
click at [616, 214] on div "padding-inline: 100 px !important; } div [ data-grab = " slide-media-container …" at bounding box center [643, 201] width 338 height 107
paste textarea "Cursor at row 73"
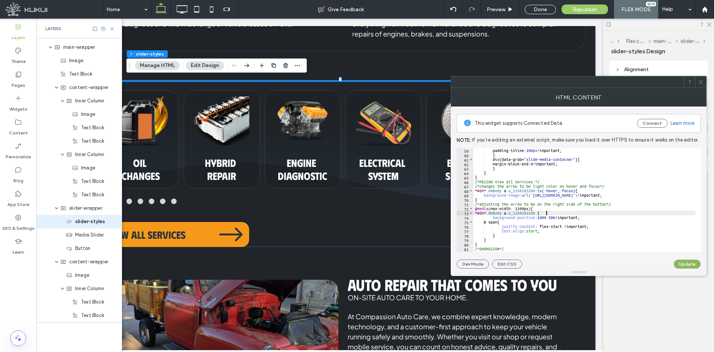
click at [688, 264] on button "Update" at bounding box center [687, 263] width 27 height 9
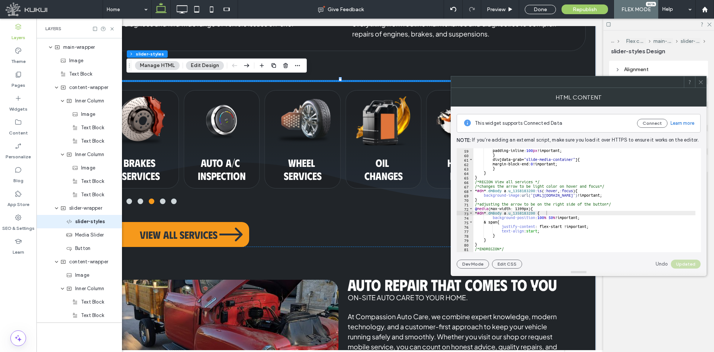
click at [498, 222] on div "padding-inline: 100 px !important; } div [ data-grab = " slide-media-container …" at bounding box center [643, 201] width 338 height 107
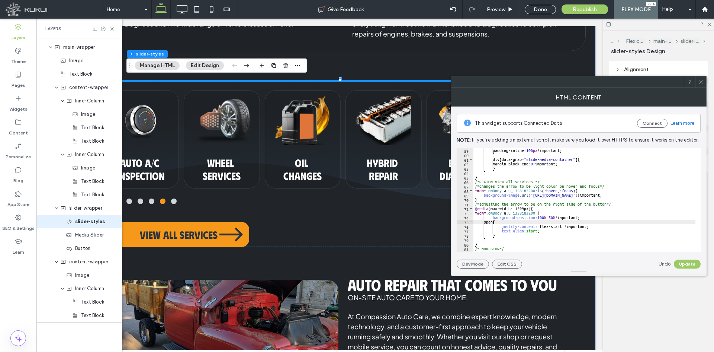
click at [693, 263] on button "Update" at bounding box center [687, 263] width 27 height 9
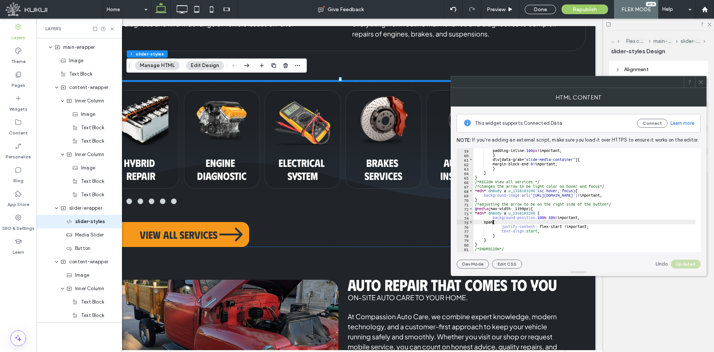
click at [492, 223] on div "padding-inline: 100 px !important; } div [ data-grab = " slide-media-container …" at bounding box center [643, 201] width 338 height 107
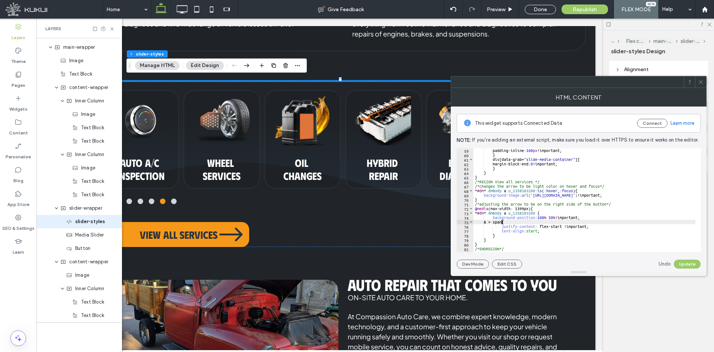
scroll to position [0, 2]
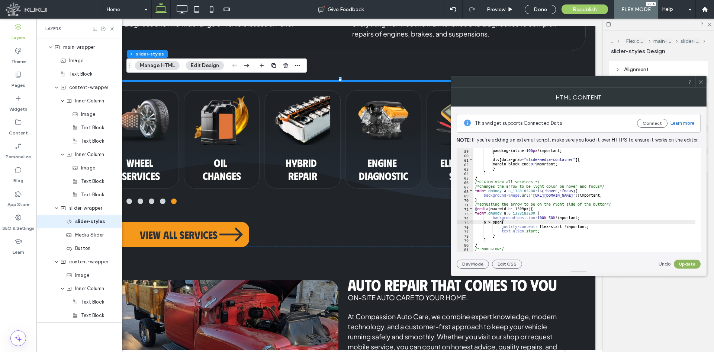
click at [684, 268] on button "Update" at bounding box center [687, 263] width 27 height 9
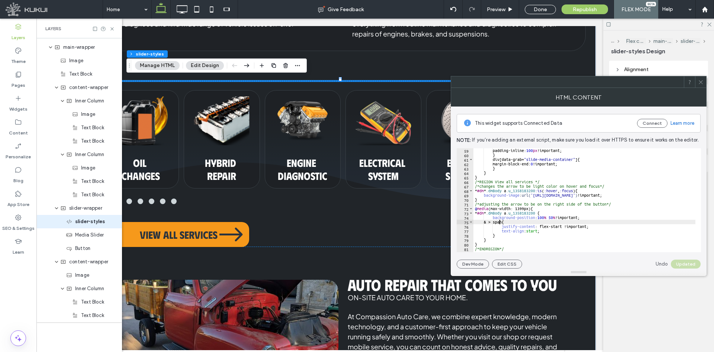
click at [500, 223] on div "padding-inline: 100 px !important; } div [ data-grab = " slide-media-container …" at bounding box center [643, 201] width 338 height 107
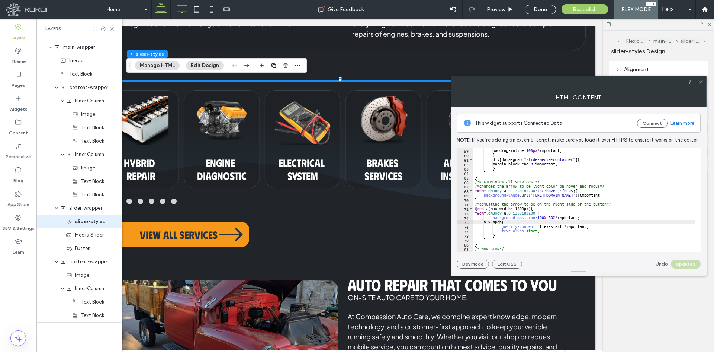
click at [182, 13] on icon at bounding box center [182, 9] width 15 height 15
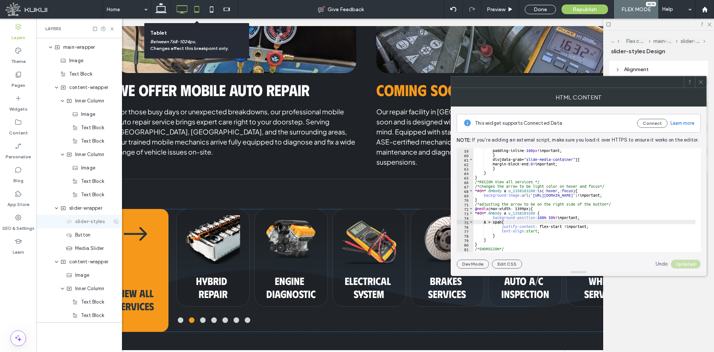
click at [196, 10] on icon at bounding box center [196, 9] width 15 height 15
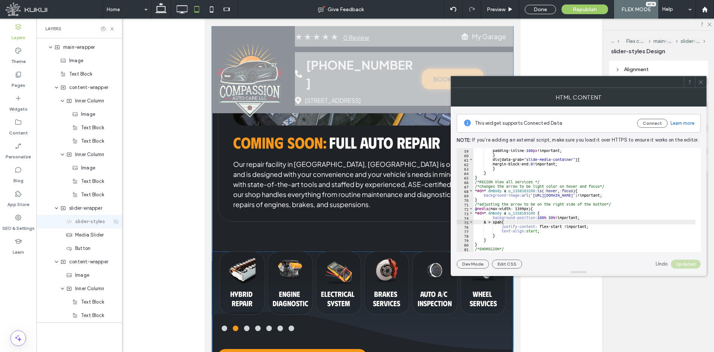
scroll to position [1260, 0]
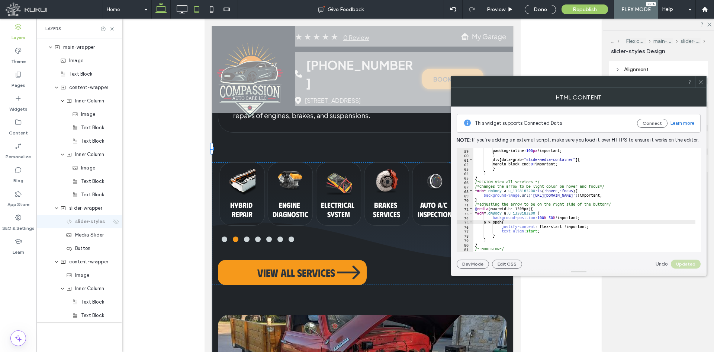
click at [163, 10] on icon at bounding box center [161, 9] width 15 height 15
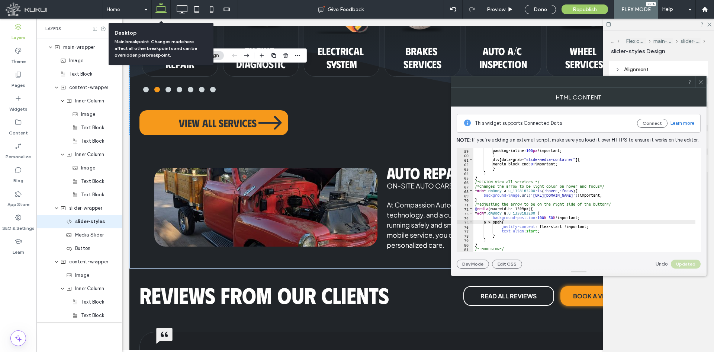
scroll to position [0, 16]
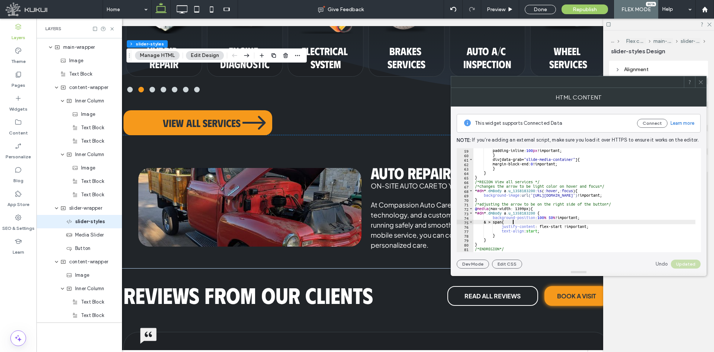
click at [539, 223] on div "padding-inline: 100 px !important; } div [ data-grab = " slide-media-container …" at bounding box center [643, 201] width 338 height 107
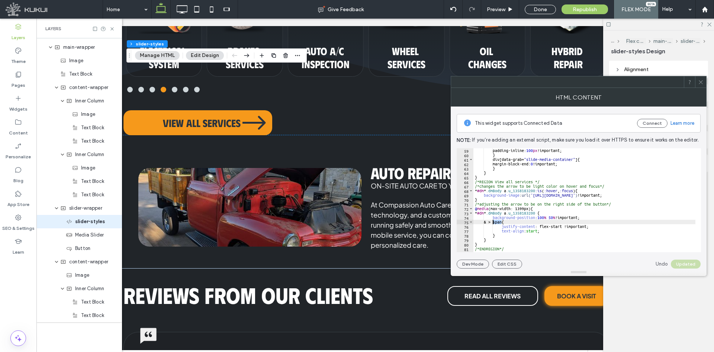
drag, startPoint x: 501, startPoint y: 222, endPoint x: 492, endPoint y: 223, distance: 8.9
click at [492, 223] on div "padding-inline: 100 px !important; } div [ data-grab = " slide-media-container …" at bounding box center [643, 201] width 338 height 107
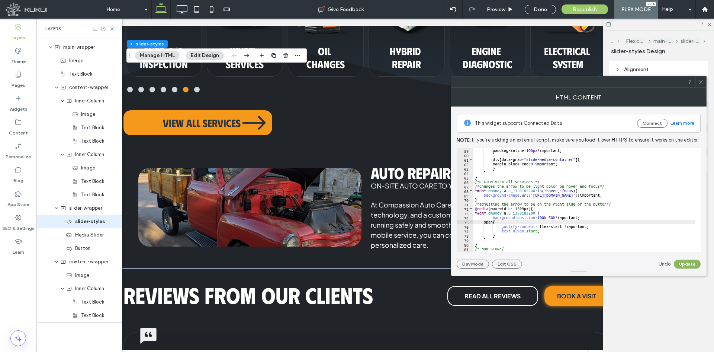
click at [689, 260] on button "Update" at bounding box center [687, 263] width 27 height 9
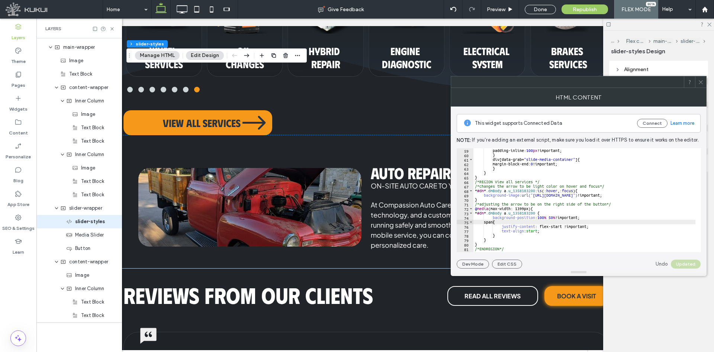
click at [548, 214] on div "padding-inline: 100 px !important; } div [ data-grab = " slide-media-container …" at bounding box center [643, 201] width 338 height 107
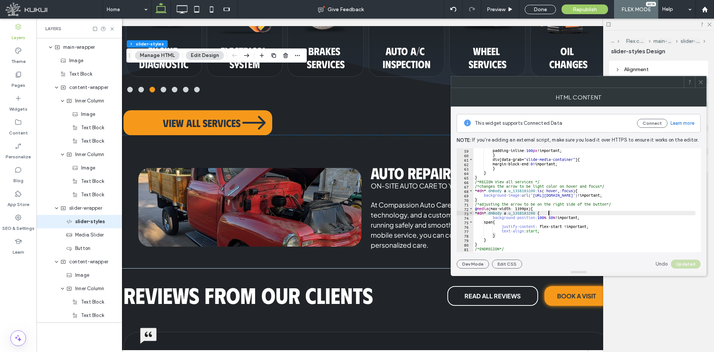
click at [494, 223] on div "padding-inline: 100 px !important; } div [ data-grab = " slide-media-container …" at bounding box center [643, 201] width 338 height 107
type textarea "*****"
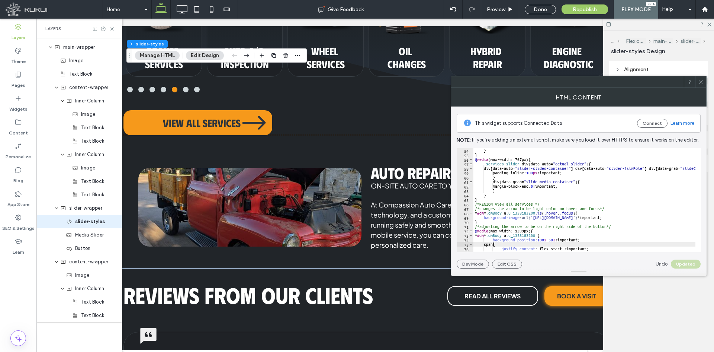
scroll to position [259, 0]
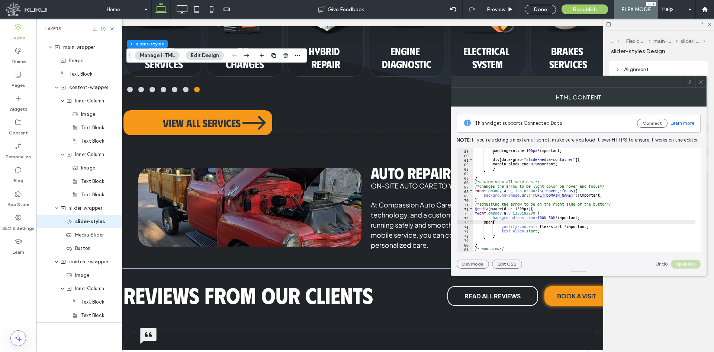
click at [701, 82] on icon at bounding box center [701, 82] width 6 height 6
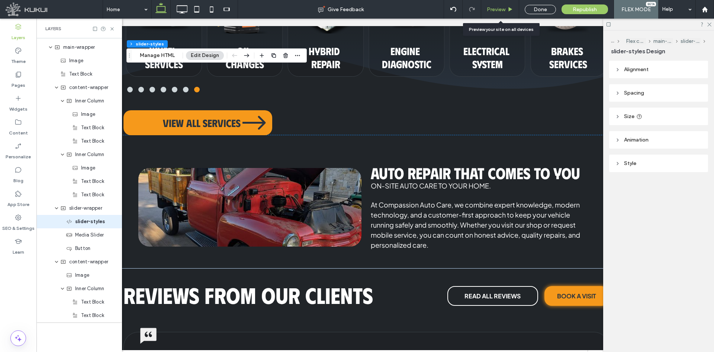
click at [505, 11] on span "Preview" at bounding box center [496, 9] width 19 height 6
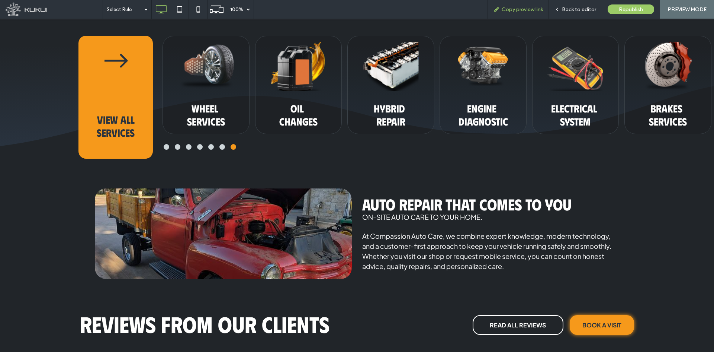
click at [516, 14] on div "Copy preview link" at bounding box center [518, 9] width 61 height 19
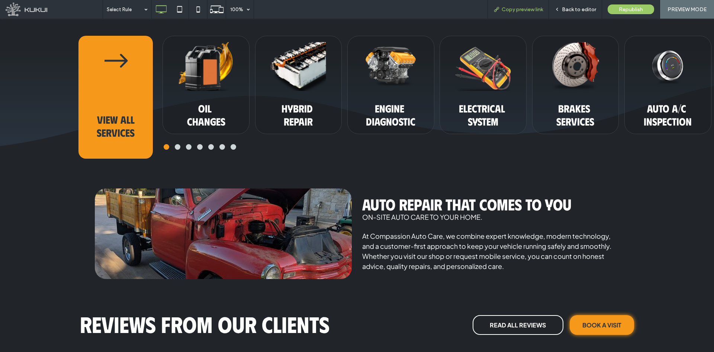
click at [499, 7] on icon at bounding box center [497, 9] width 6 height 6
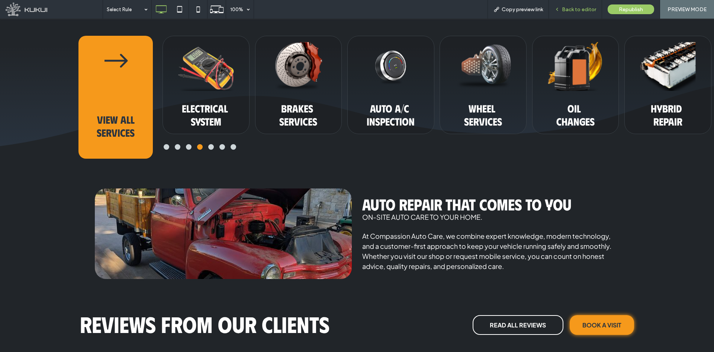
click at [558, 8] on icon at bounding box center [557, 9] width 5 height 5
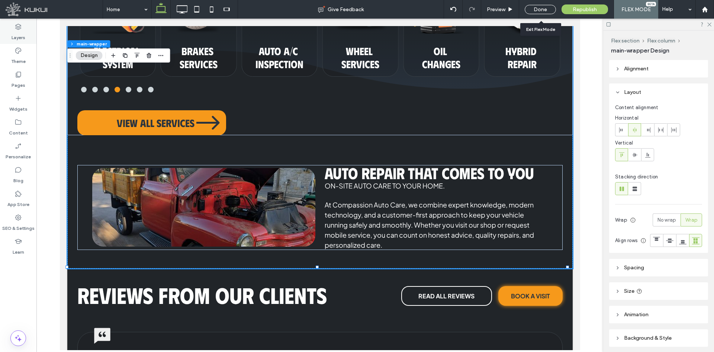
click at [25, 33] on div "Layers" at bounding box center [18, 32] width 36 height 24
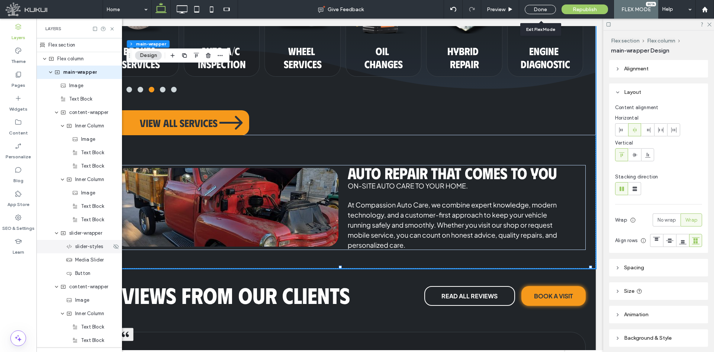
click at [84, 244] on span "slider-styles" at bounding box center [89, 246] width 28 height 7
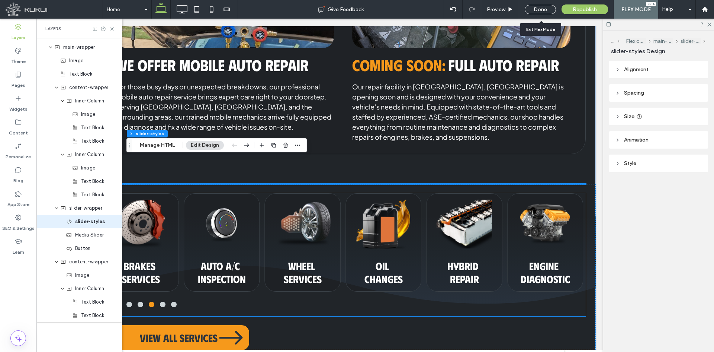
scroll to position [1045, 0]
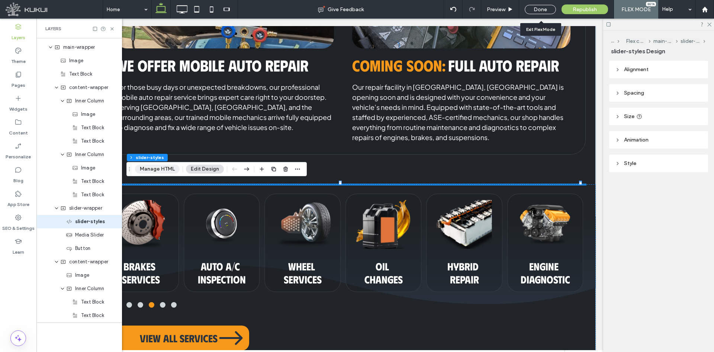
click at [152, 172] on button "Manage HTML" at bounding box center [157, 168] width 45 height 9
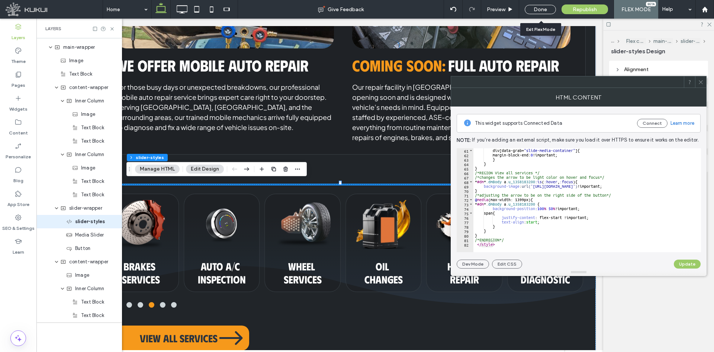
scroll to position [268, 0]
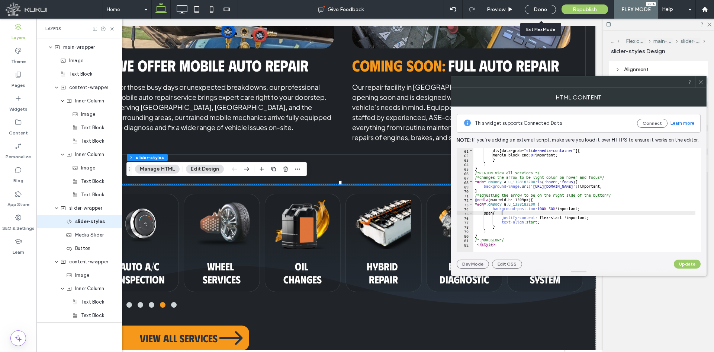
click at [503, 214] on div "div [ data-grab = " slide-media-container " ] { margin-block-end: 0 !important;…" at bounding box center [643, 201] width 338 height 107
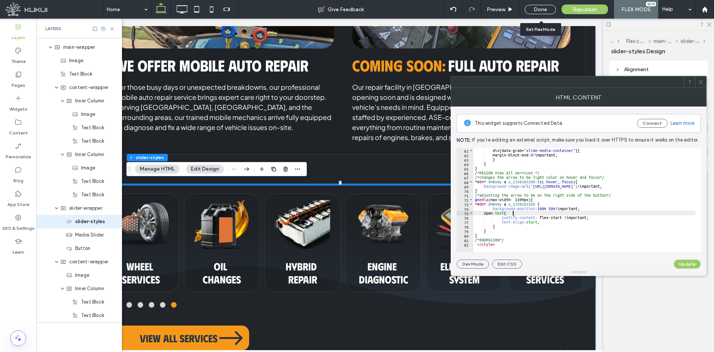
scroll to position [0, 3]
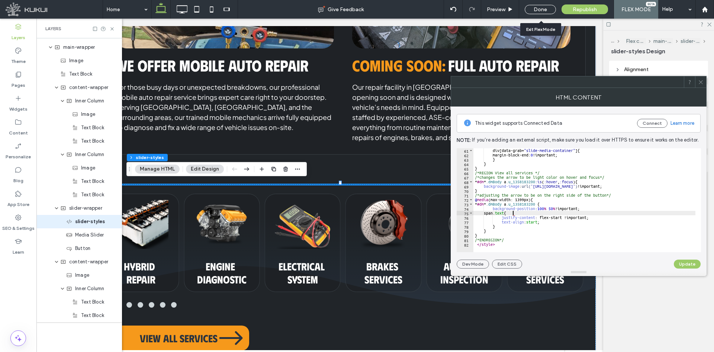
click at [687, 266] on button "Update" at bounding box center [687, 263] width 27 height 9
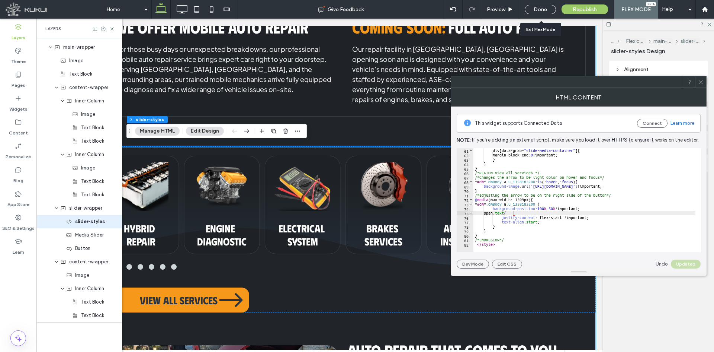
scroll to position [1119, 0]
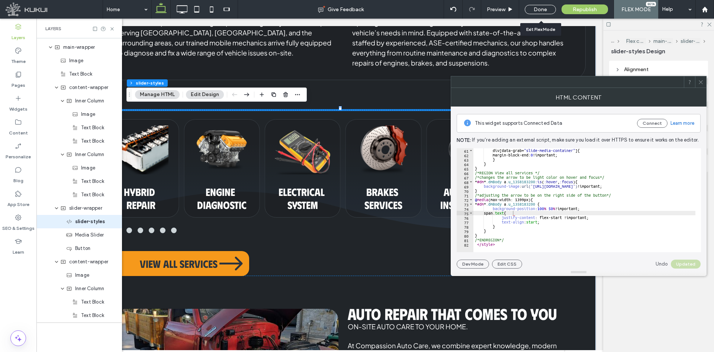
click at [502, 215] on div "div [ data-grab = " slide-media-container " ] { margin-block-end: 0 !important;…" at bounding box center [643, 201] width 338 height 107
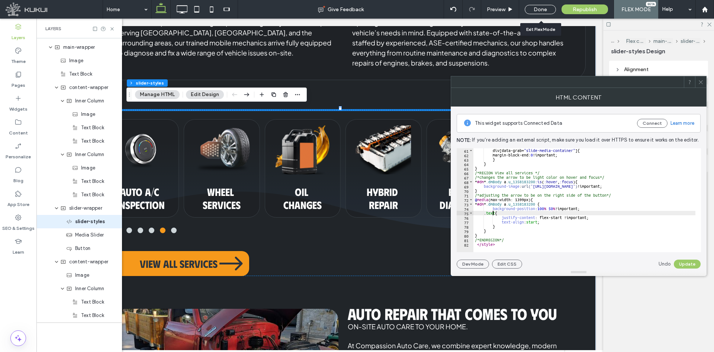
scroll to position [0, 2]
click at [684, 264] on button "Update" at bounding box center [687, 263] width 27 height 9
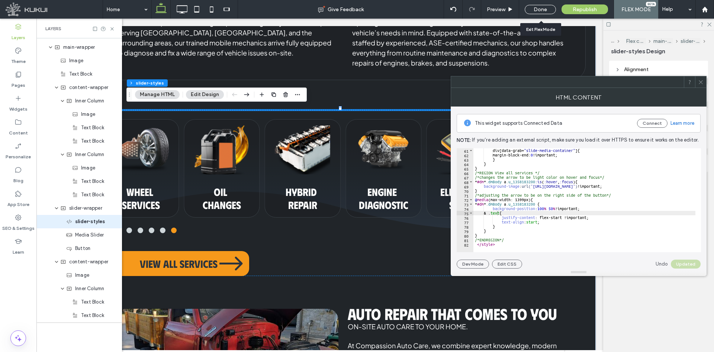
click at [499, 213] on div "div [ data-grab = " slide-media-container " ] { margin-block-end: 0 !important;…" at bounding box center [643, 201] width 338 height 107
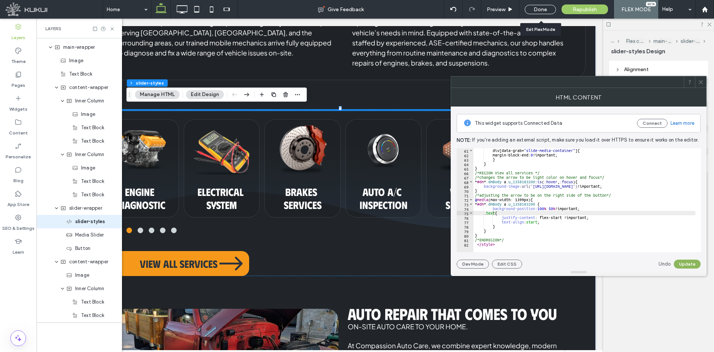
click at [693, 262] on button "Update" at bounding box center [687, 263] width 27 height 9
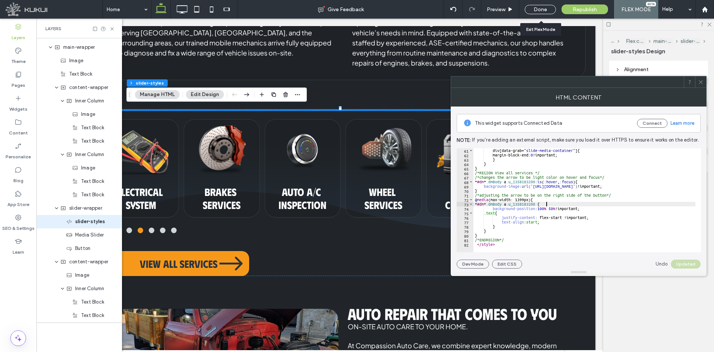
click at [547, 205] on div "div [ data-grab = " slide-media-container " ] { margin-block-end: 0 !important;…" at bounding box center [643, 201] width 338 height 107
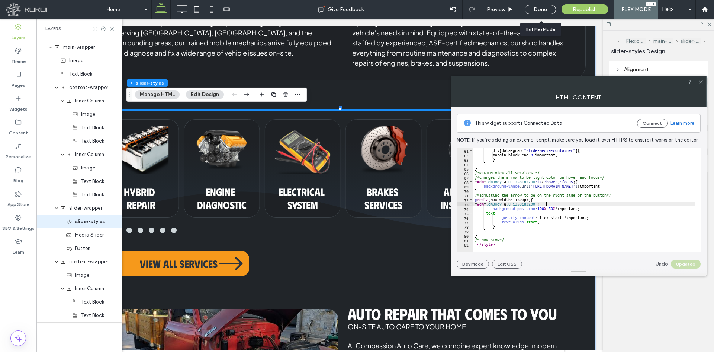
click at [495, 215] on div "div [ data-grab = " slide-media-container " ] { margin-block-end: 0 !important;…" at bounding box center [643, 201] width 338 height 107
type textarea "******"
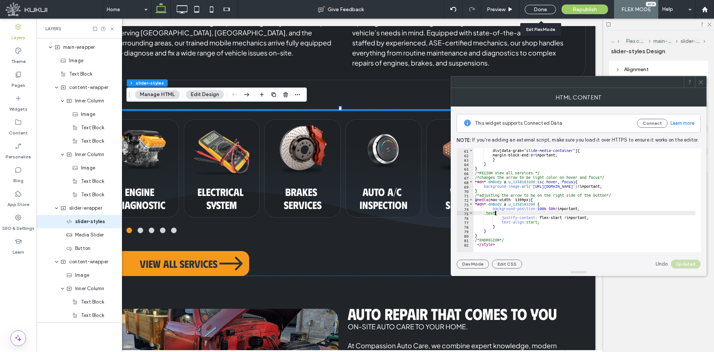
click at [494, 215] on div "div [ data-grab = " slide-media-container " ] { margin-block-end: 0 !important;…" at bounding box center [643, 201] width 338 height 107
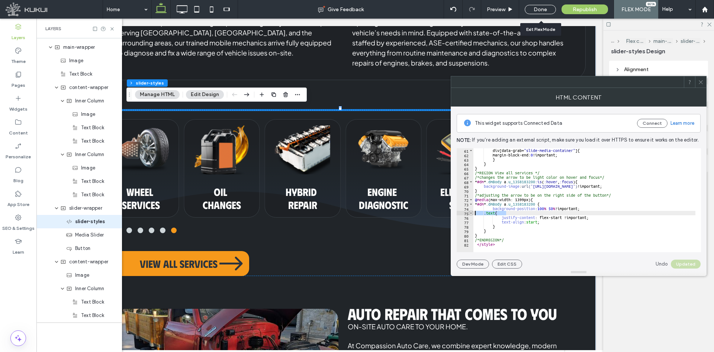
drag, startPoint x: 482, startPoint y: 216, endPoint x: 470, endPoint y: 213, distance: 12.6
click at [470, 213] on div "****** 61 62 63 64 65 66 67 68 69 70 71 72 73 74 75 76 77 78 79 80 81 82 div [ …" at bounding box center [579, 200] width 244 height 104
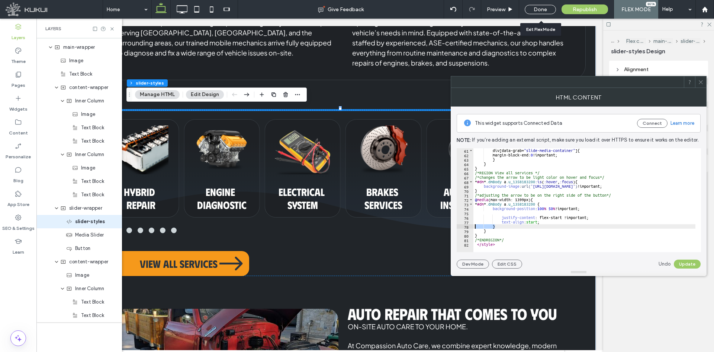
drag, startPoint x: 499, startPoint y: 227, endPoint x: 470, endPoint y: 225, distance: 28.7
click at [470, 225] on div "61 62 63 64 65 66 67 68 69 70 71 72 73 74 75 76 77 78 79 80 81 82 div [ data-gr…" at bounding box center [579, 200] width 244 height 104
type textarea "*"
type textarea "**********"
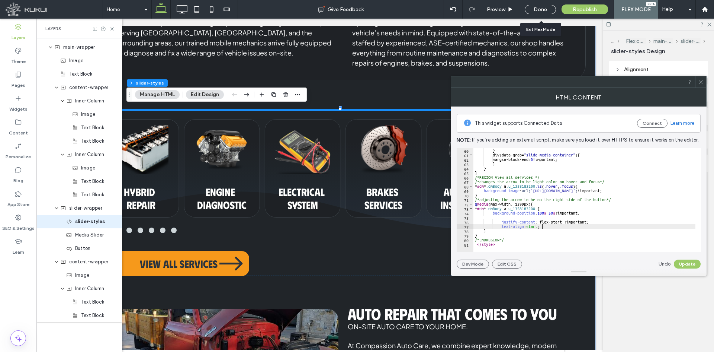
click at [502, 218] on div "} div [ data-grab = " slide-media-container " ] { margin-block-end: 0 !importan…" at bounding box center [643, 201] width 338 height 107
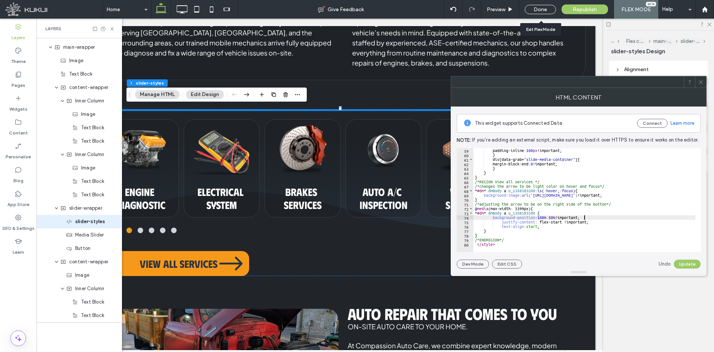
scroll to position [259, 0]
click at [503, 222] on div "padding-inline: 100 px !important; } div [ data-grab = " slide-media-container …" at bounding box center [643, 201] width 338 height 107
drag, startPoint x: 502, startPoint y: 222, endPoint x: 505, endPoint y: 225, distance: 4.5
click at [502, 222] on div "padding-inline: 100 px !important; } div [ data-grab = " slide-media-container …" at bounding box center [643, 201] width 338 height 107
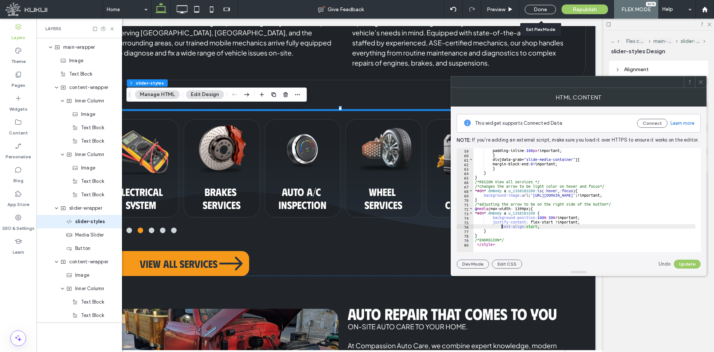
click at [502, 226] on div "padding-inline: 100 px !important; } div [ data-grab = " slide-media-container …" at bounding box center [643, 201] width 338 height 107
type textarea "**********"
click at [688, 262] on button "Update" at bounding box center [687, 263] width 27 height 9
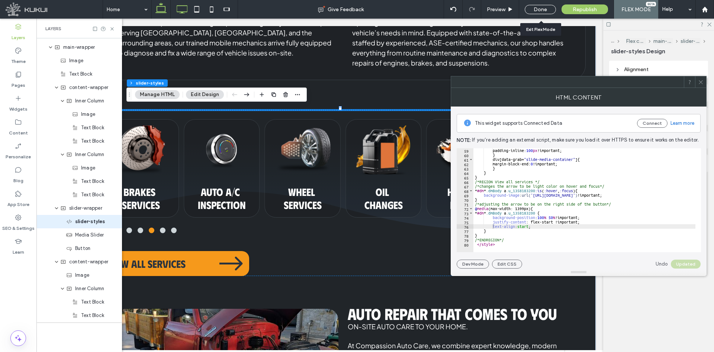
click at [183, 10] on icon at bounding box center [182, 9] width 15 height 15
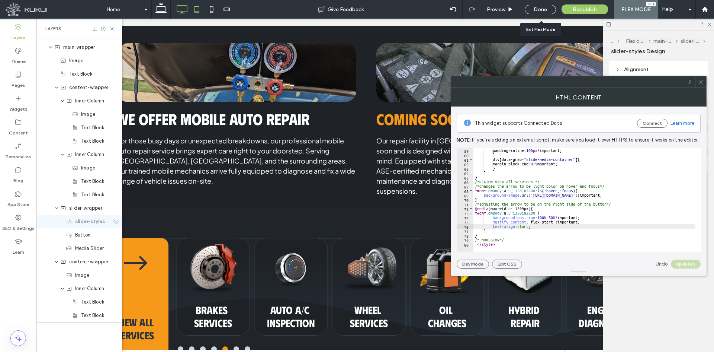
click at [196, 9] on icon at bounding box center [196, 9] width 15 height 15
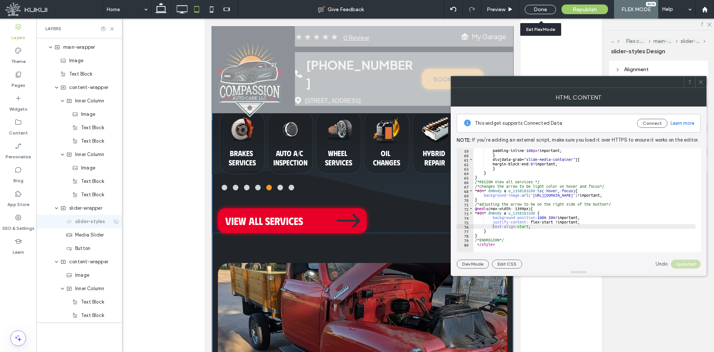
scroll to position [1305, 0]
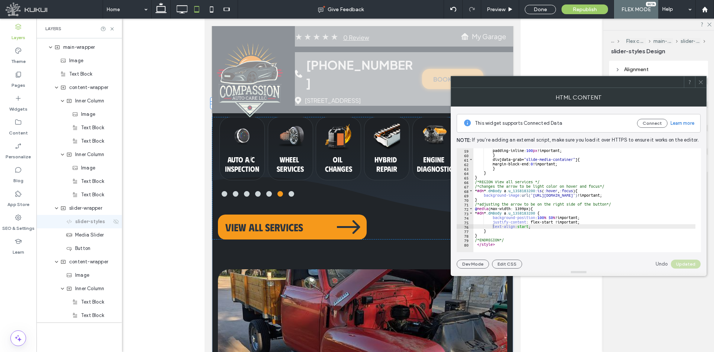
click at [703, 81] on icon at bounding box center [701, 82] width 6 height 6
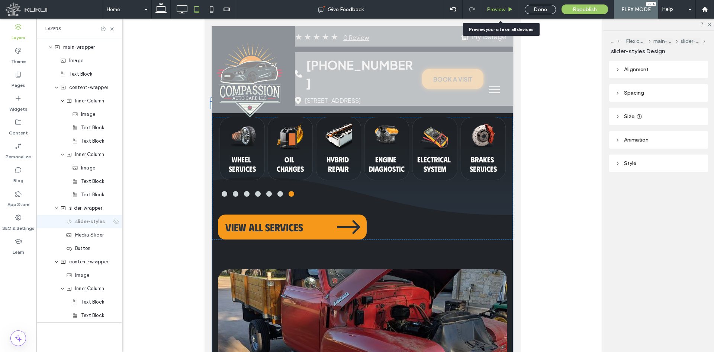
click at [500, 7] on span "Preview" at bounding box center [496, 9] width 19 height 6
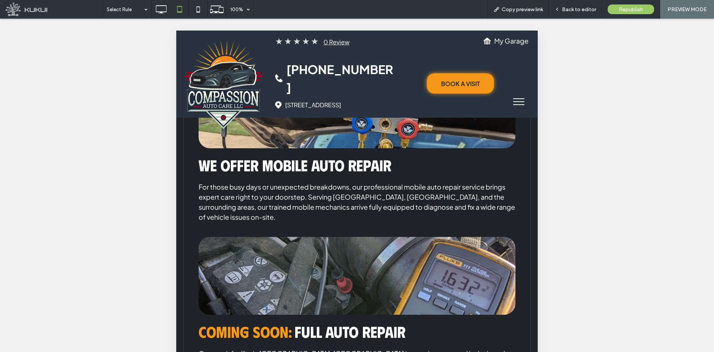
scroll to position [1119, 0]
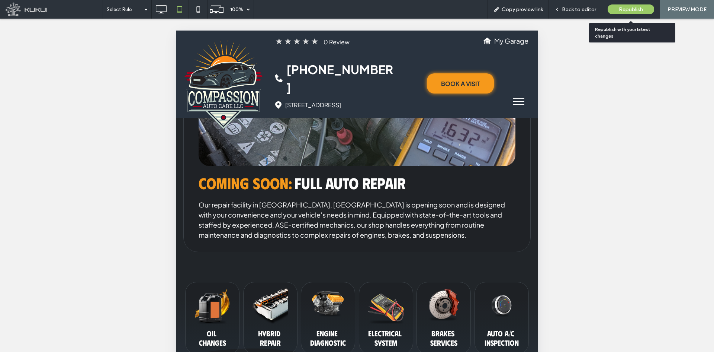
click at [632, 7] on span "Republish" at bounding box center [631, 9] width 24 height 6
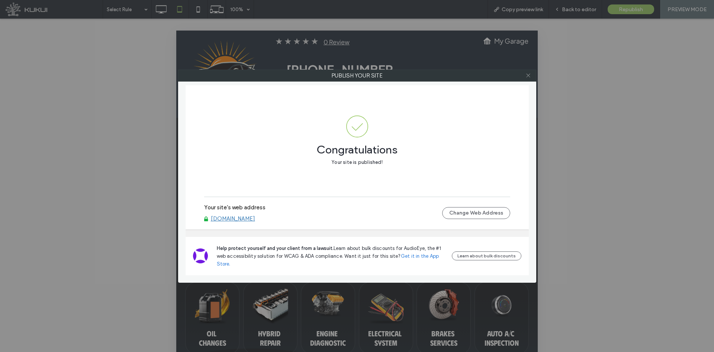
click at [528, 74] on icon at bounding box center [529, 76] width 6 height 6
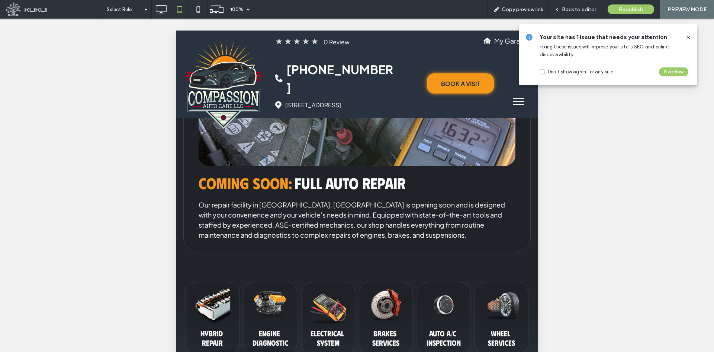
click at [689, 36] on icon at bounding box center [689, 37] width 6 height 6
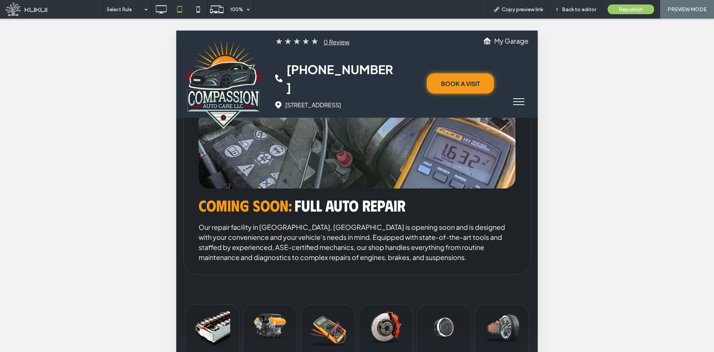
scroll to position [896, 0]
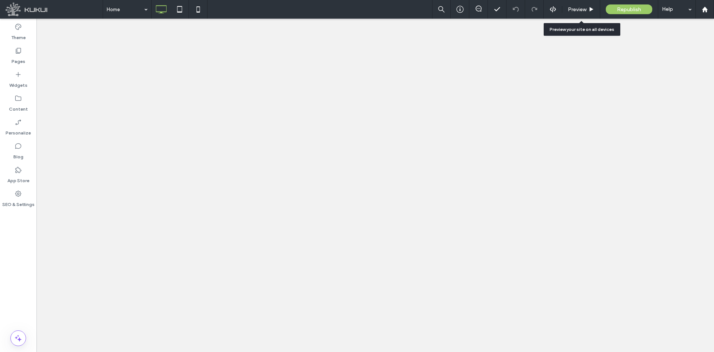
click at [578, 9] on span "Preview" at bounding box center [577, 9] width 19 height 6
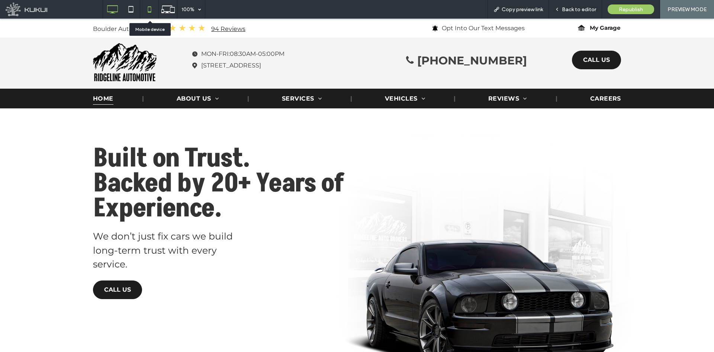
click at [147, 7] on icon at bounding box center [149, 9] width 15 height 15
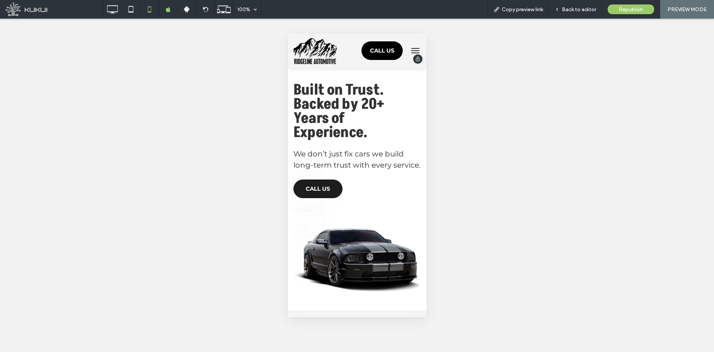
click at [374, 45] on link "CALL US" at bounding box center [382, 50] width 42 height 19
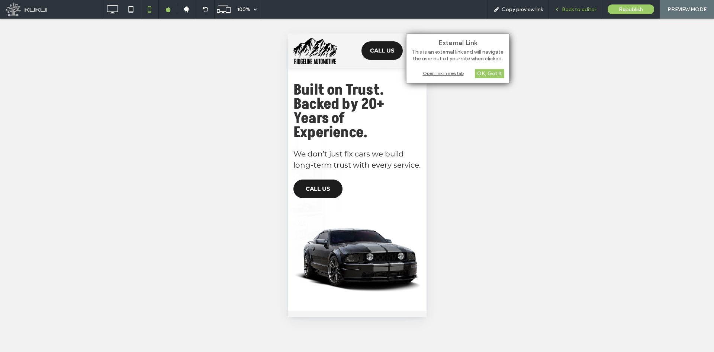
click at [566, 10] on span "Back to editor" at bounding box center [579, 9] width 34 height 6
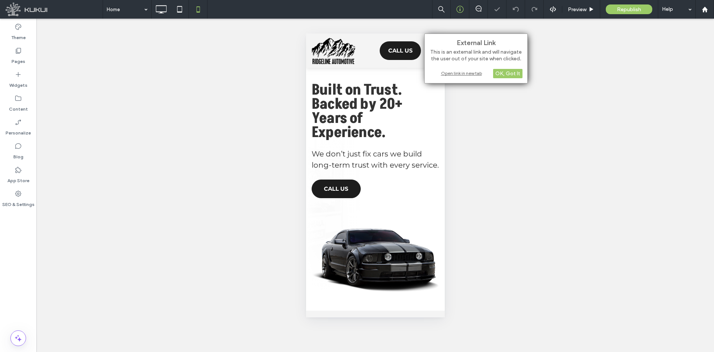
click at [461, 11] on icon at bounding box center [460, 9] width 7 height 7
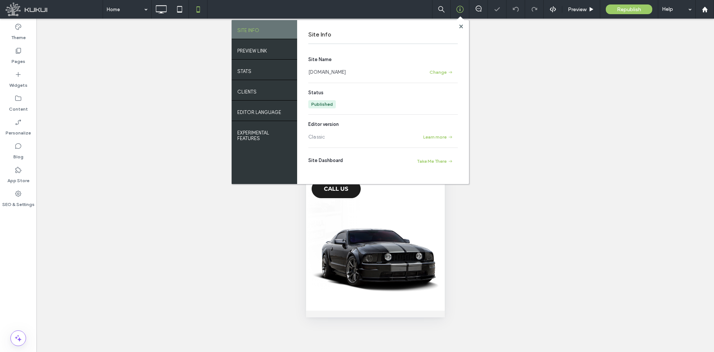
click at [346, 72] on link "www.ridgelineauto.kukuiwebsite.com" at bounding box center [327, 71] width 38 height 7
